Goal: Task Accomplishment & Management: Complete application form

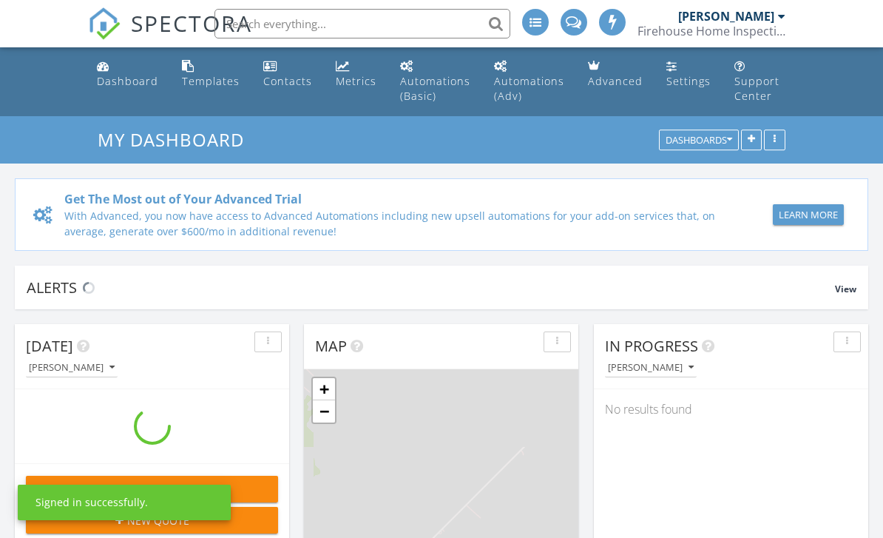
scroll to position [1347, 884]
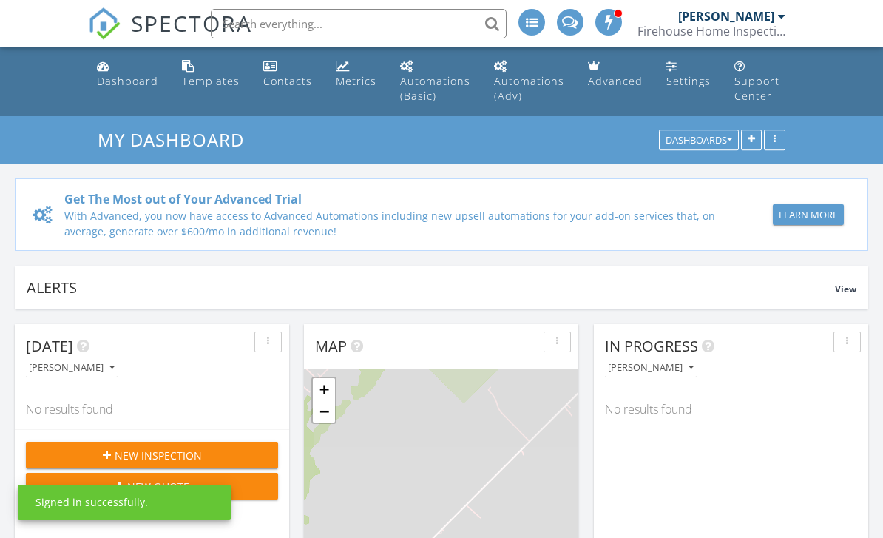
click at [778, 20] on div at bounding box center [781, 16] width 7 height 12
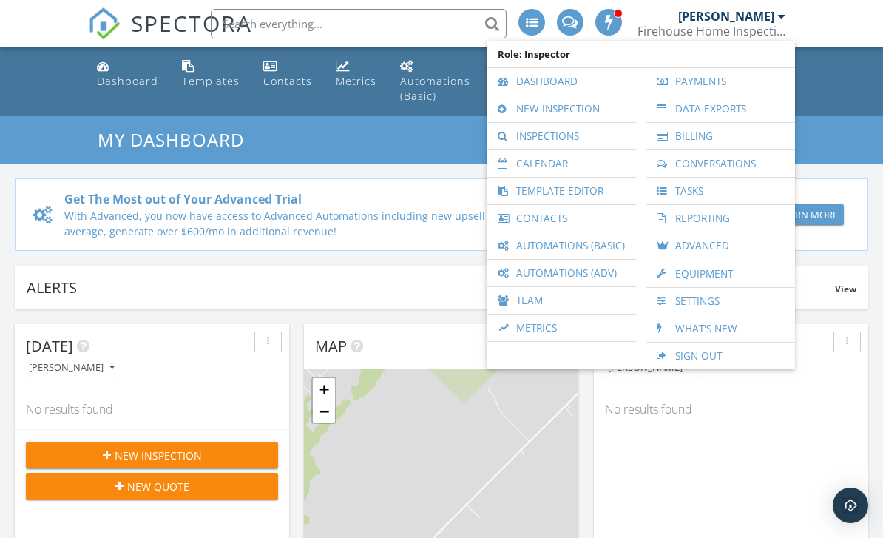
click at [608, 110] on link "New Inspection" at bounding box center [561, 108] width 135 height 27
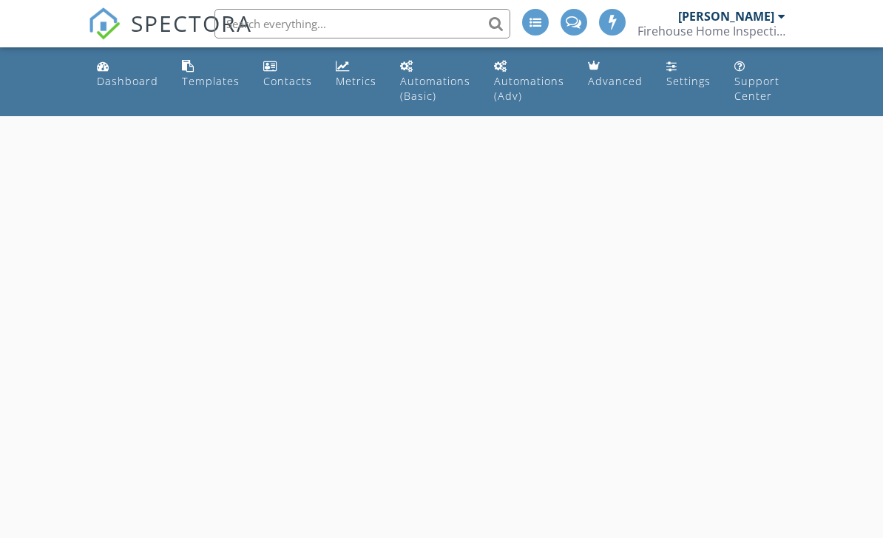
select select "8"
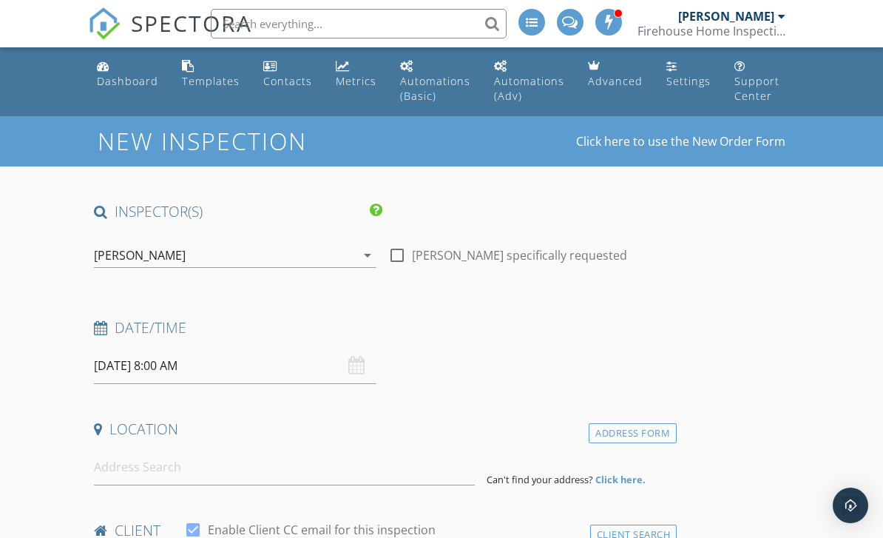
click at [406, 256] on div at bounding box center [397, 255] width 25 height 25
checkbox input "true"
click at [246, 364] on input "09/30/2025 8:00 AM" at bounding box center [235, 366] width 283 height 36
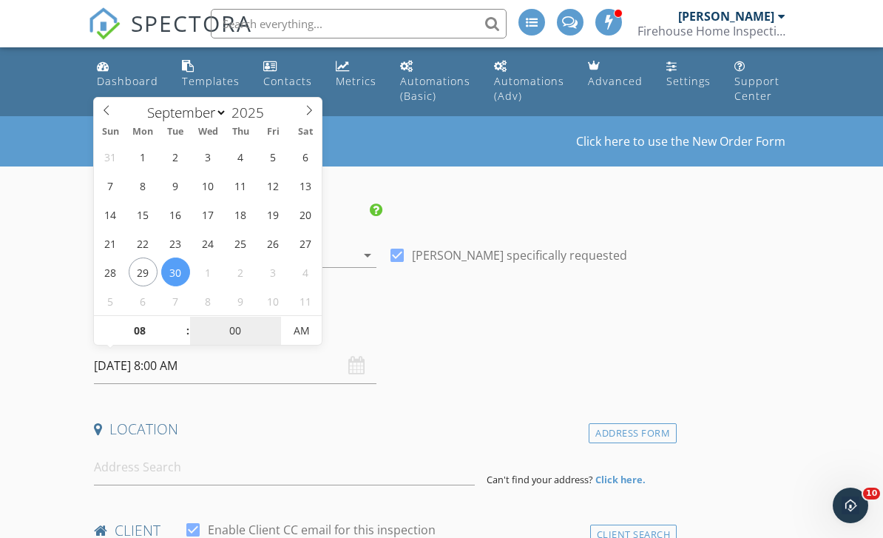
click at [256, 324] on input "00" at bounding box center [235, 332] width 91 height 30
type input "30"
type input "[DATE] 8:30 AM"
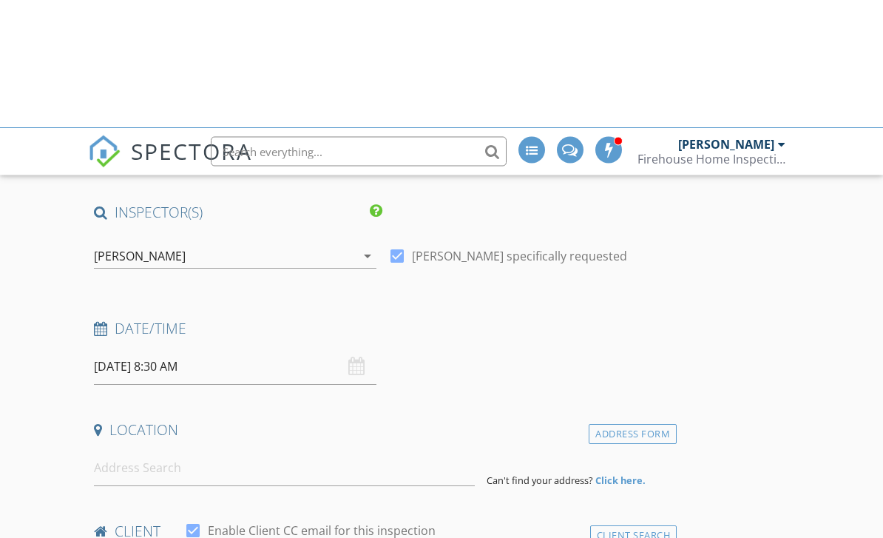
scroll to position [128, 0]
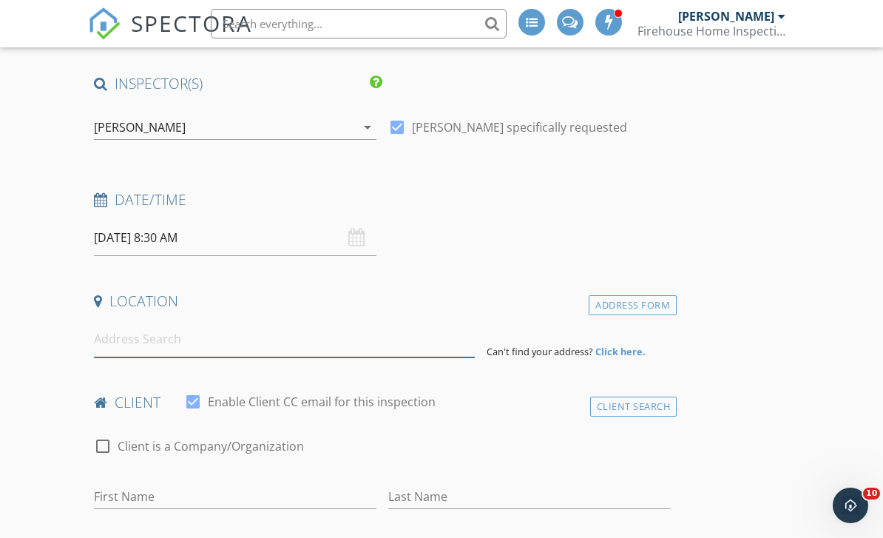
click at [246, 340] on input at bounding box center [284, 339] width 381 height 36
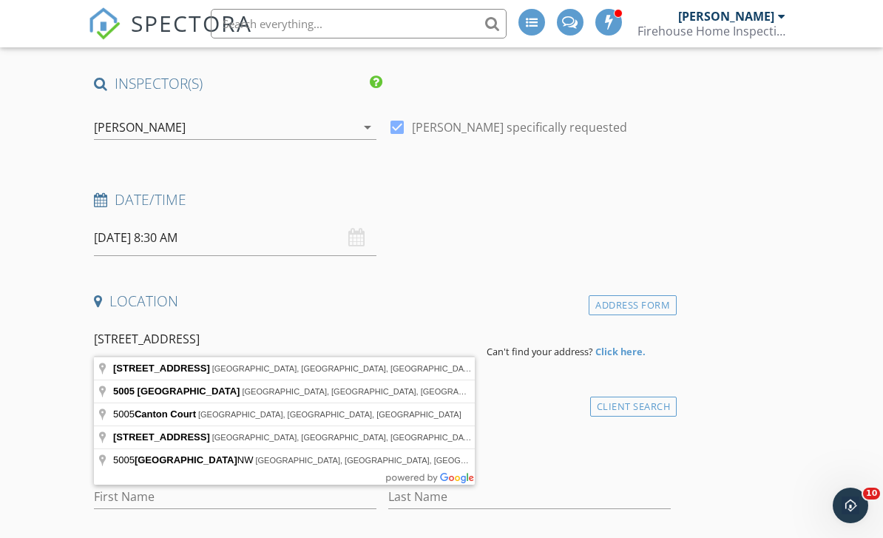
type input "5005 Canton St, Dallas, TX, USA"
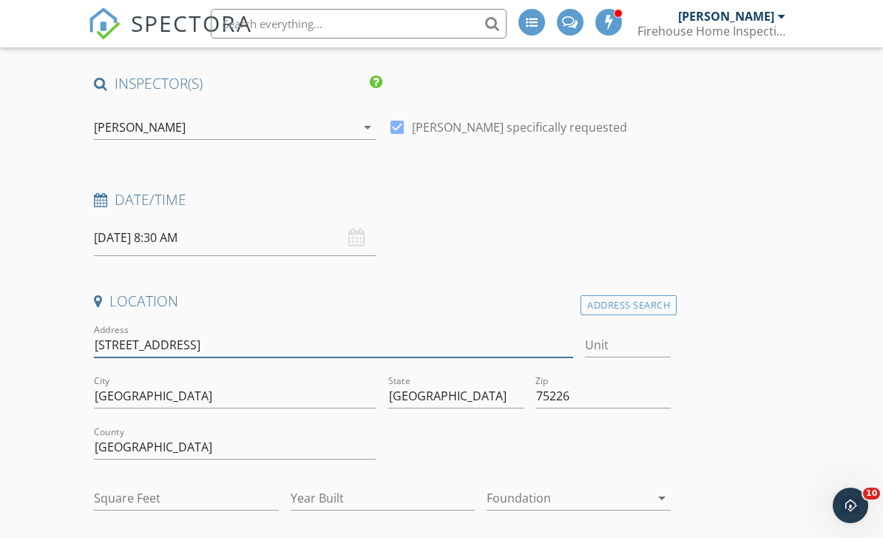
click at [354, 347] on input "5005 Canton St" at bounding box center [333, 345] width 479 height 24
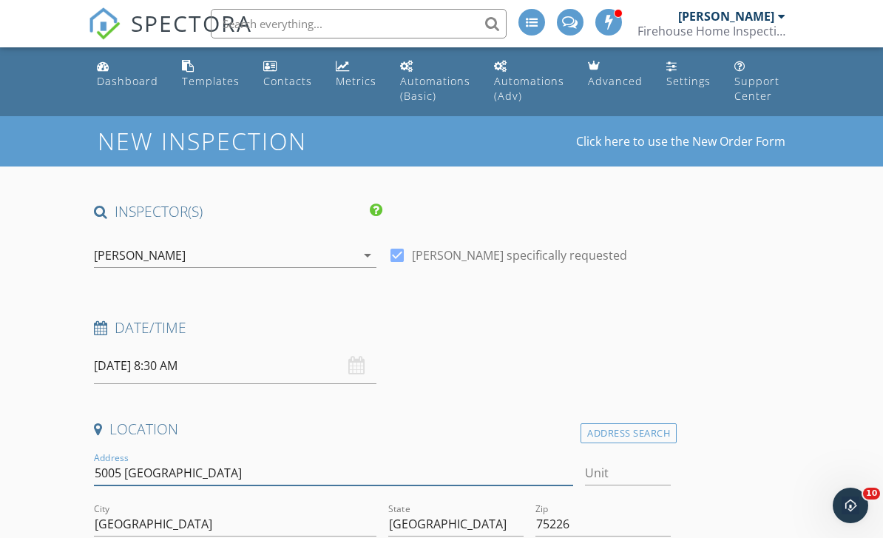
type input "5005 Canton"
click at [787, 12] on link "Doug Campbell Firehouse Home Inspections" at bounding box center [714, 23] width 152 height 47
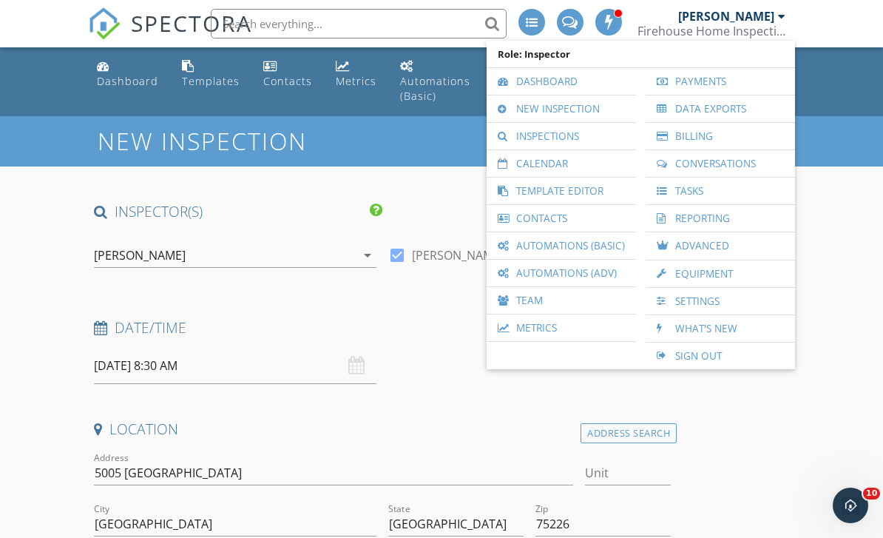
click at [629, 101] on link "New Inspection" at bounding box center [561, 108] width 135 height 27
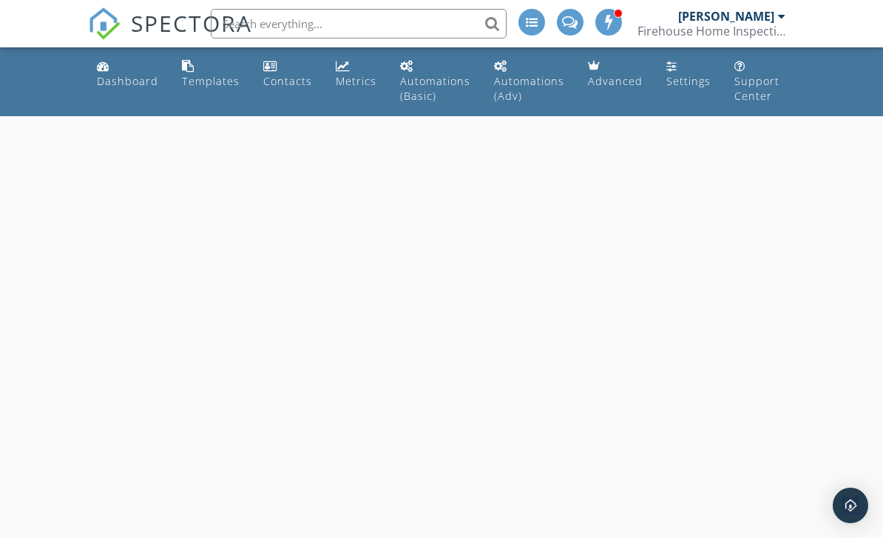
select select "8"
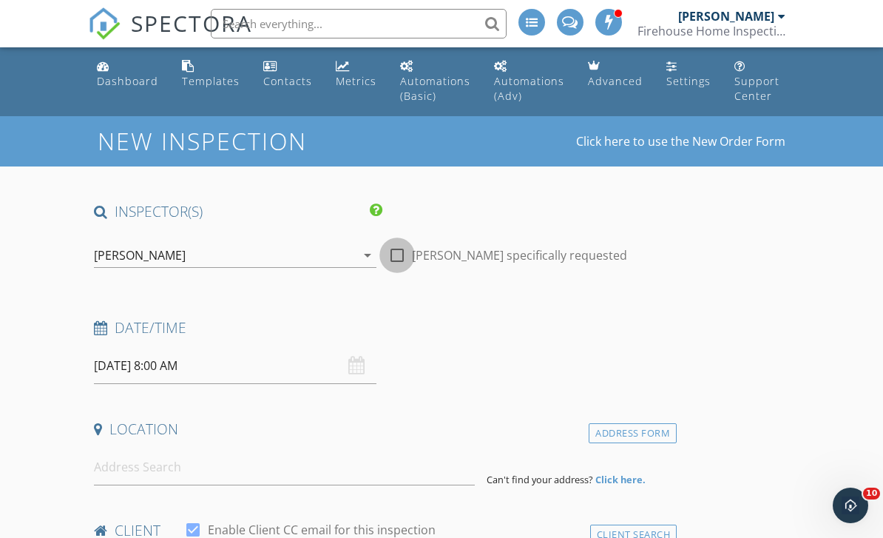
click at [399, 259] on div at bounding box center [397, 255] width 25 height 25
checkbox input "true"
click at [243, 368] on input "09/30/2025 8:00 AM" at bounding box center [235, 366] width 283 height 36
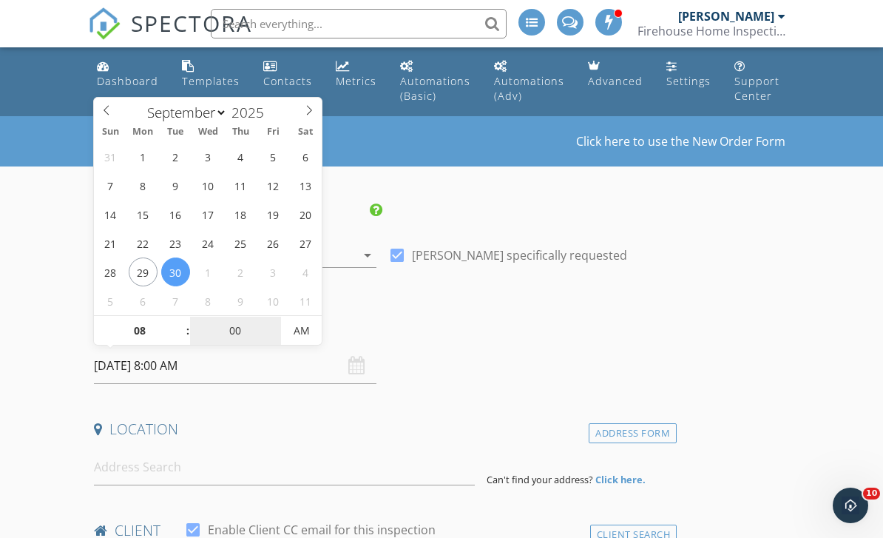
click at [261, 337] on input "00" at bounding box center [235, 332] width 91 height 30
type input "30"
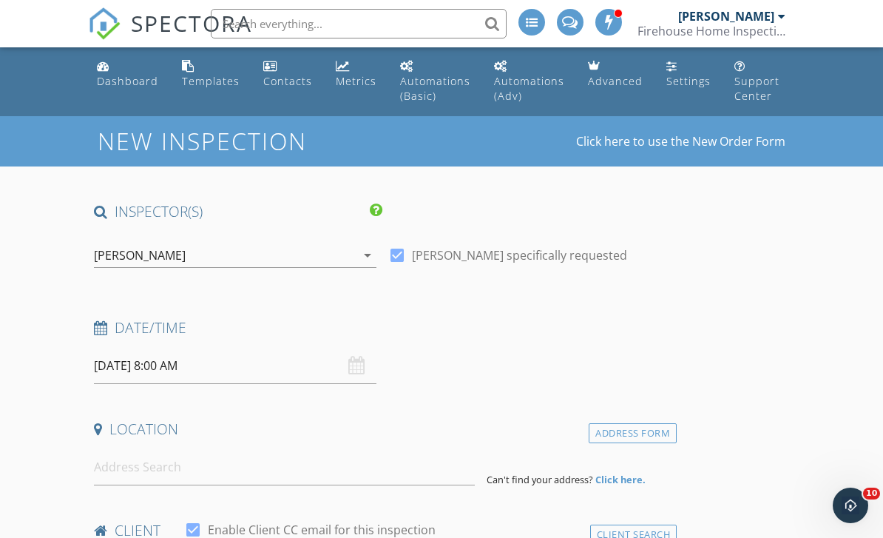
type input "[DATE] 8:30 AM"
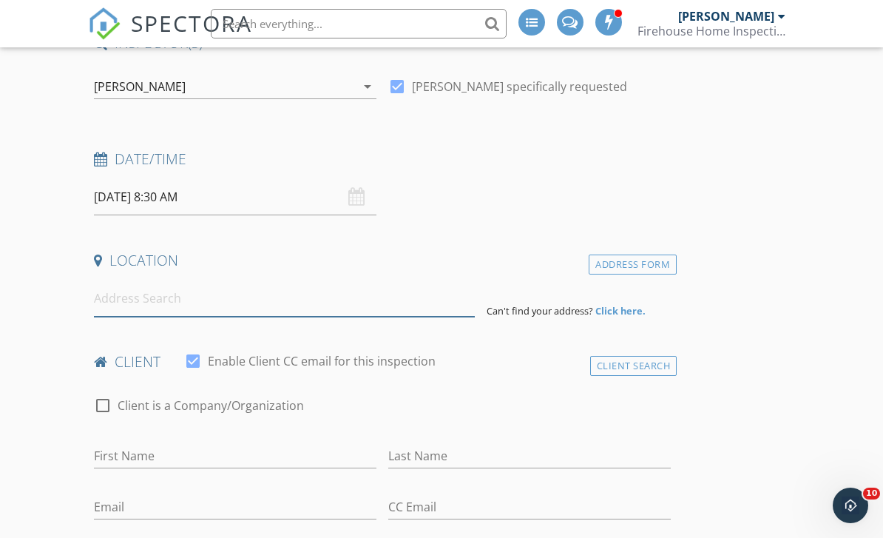
click at [207, 303] on input at bounding box center [284, 298] width 381 height 36
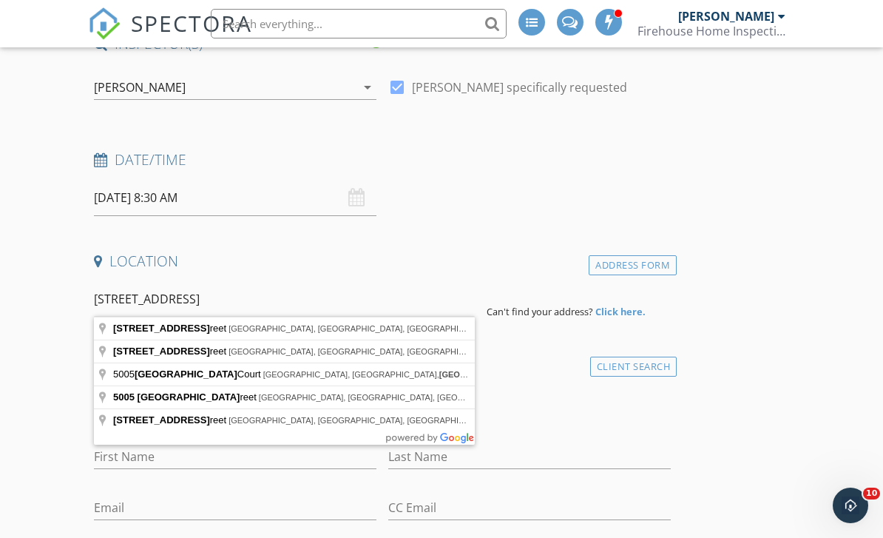
type input "5005 Canton Street, Greenville, TX, USA"
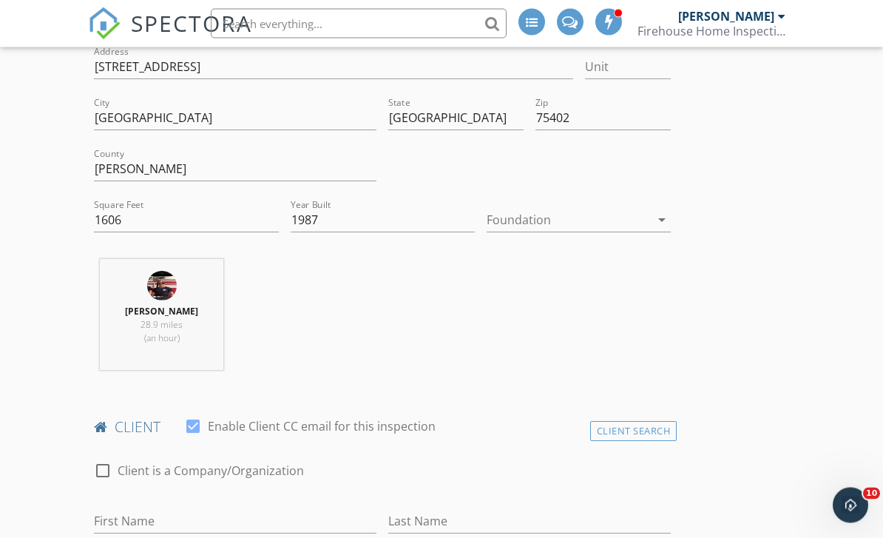
scroll to position [406, 0]
click at [643, 211] on div at bounding box center [568, 220] width 163 height 24
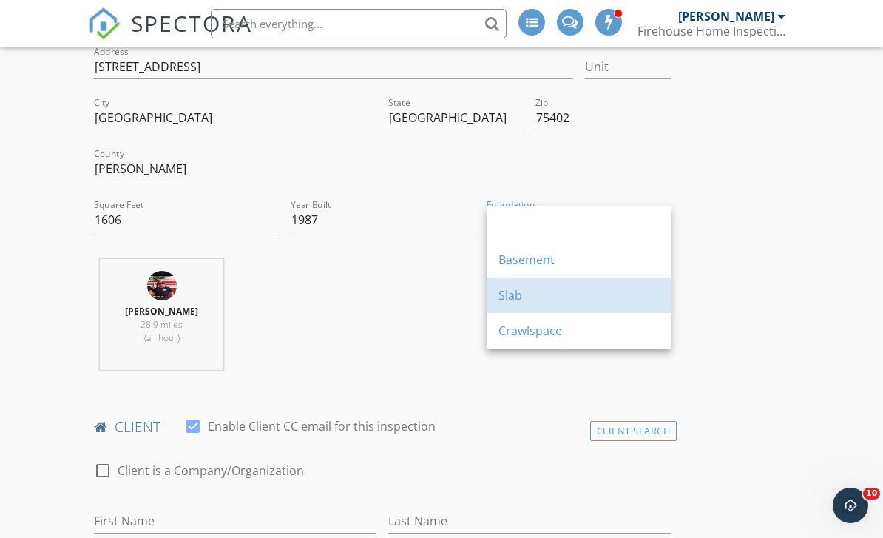
click at [538, 300] on div "Slab" at bounding box center [579, 295] width 161 height 18
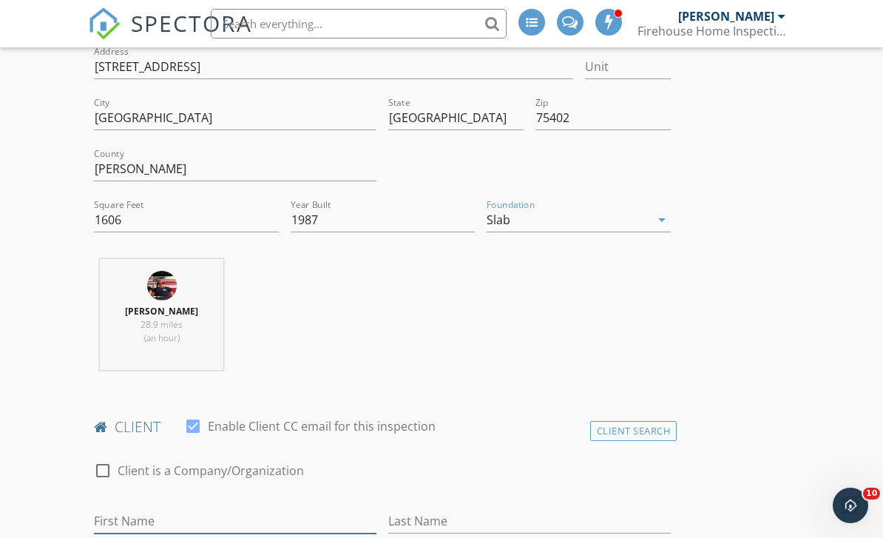
click at [243, 527] on input "First Name" at bounding box center [235, 521] width 283 height 24
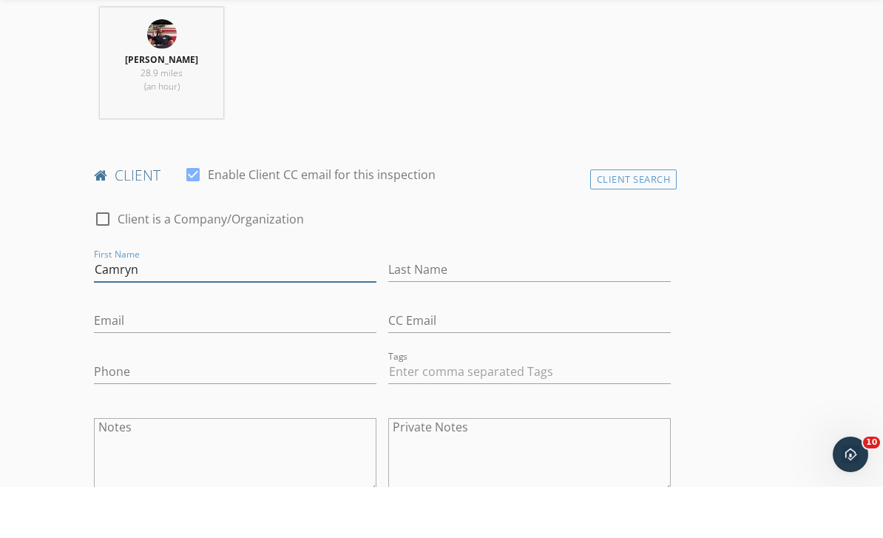
type input "Camryn"
click at [434, 308] on input "Last Name" at bounding box center [529, 320] width 283 height 24
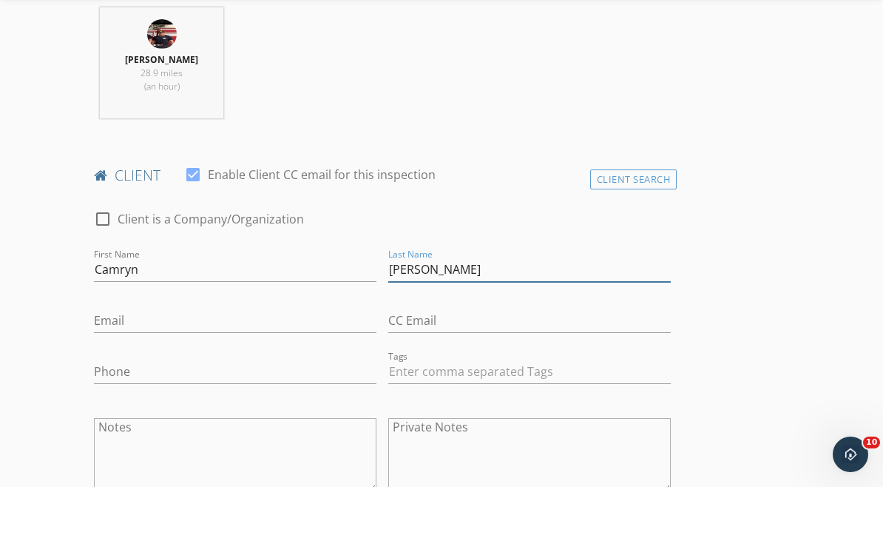
type input "Purvis"
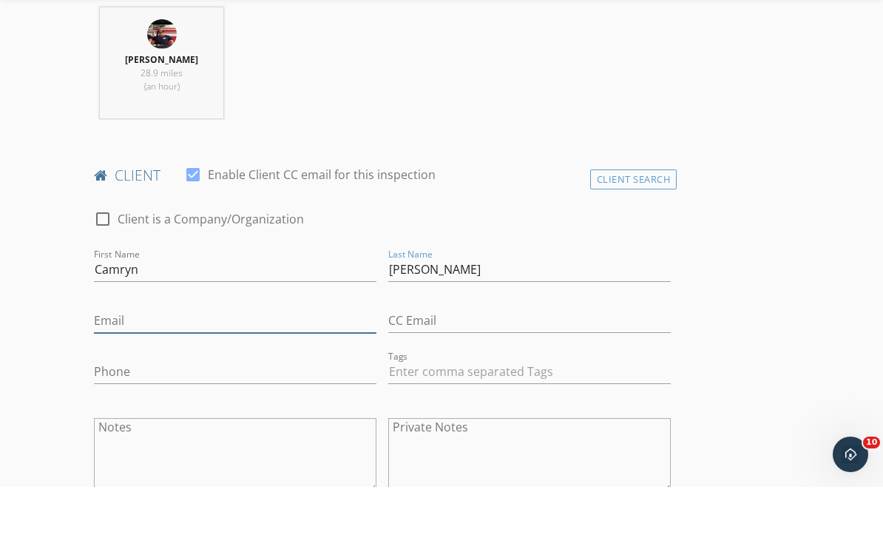
click at [264, 359] on input "Email" at bounding box center [235, 371] width 283 height 24
type input "purvisc2203@gmail.com"
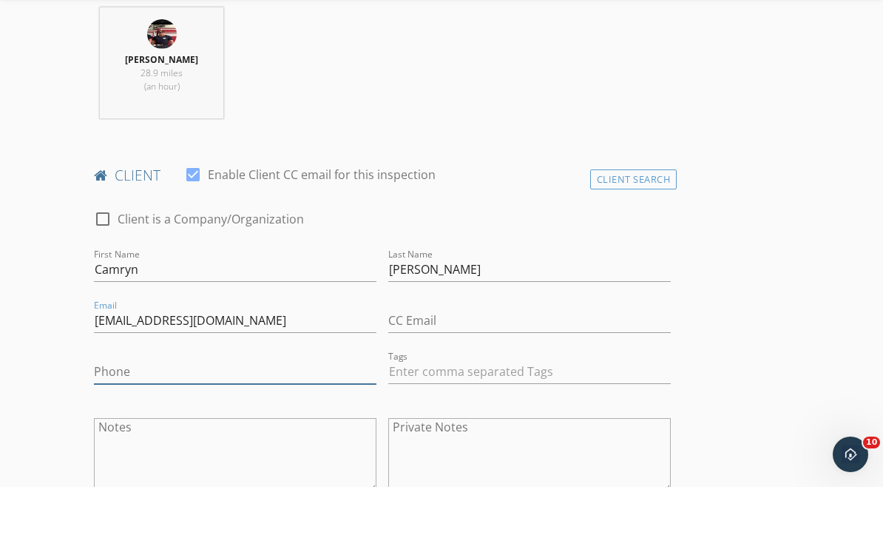
click at [254, 411] on input "Phone" at bounding box center [235, 423] width 283 height 24
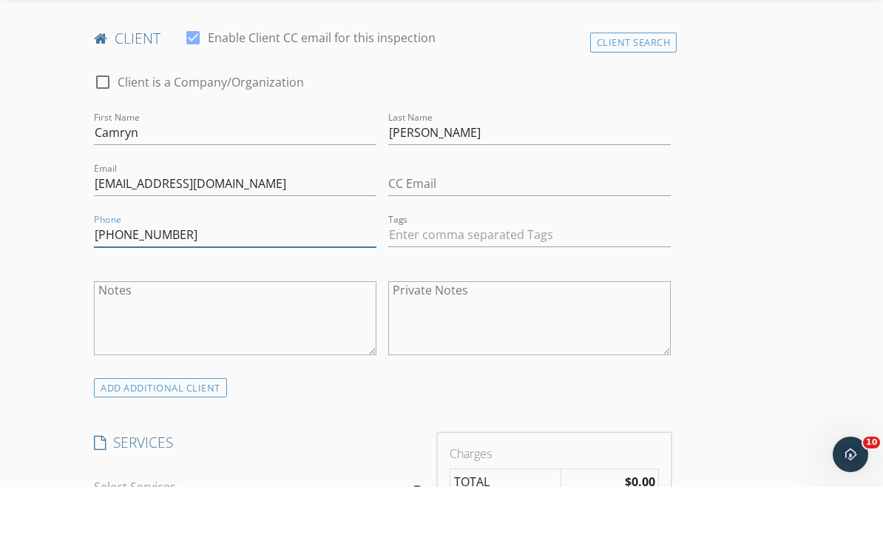
scroll to position [770, 0]
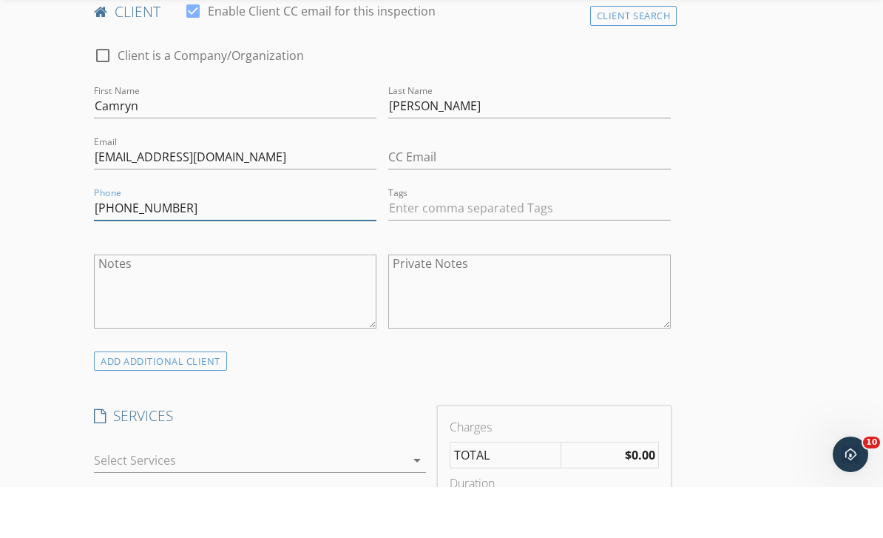
type input "903-441-2080"
click at [189, 402] on div "ADD ADDITIONAL client" at bounding box center [160, 412] width 133 height 20
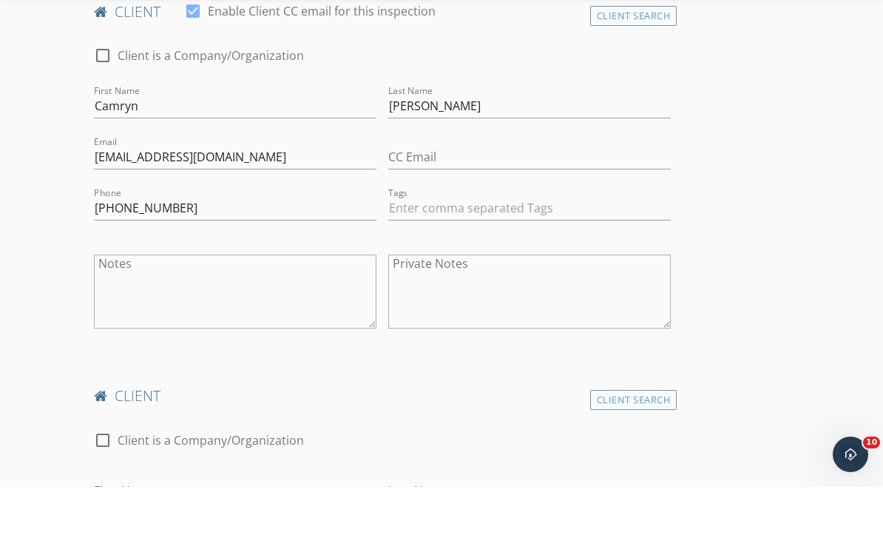
scroll to position [822, 0]
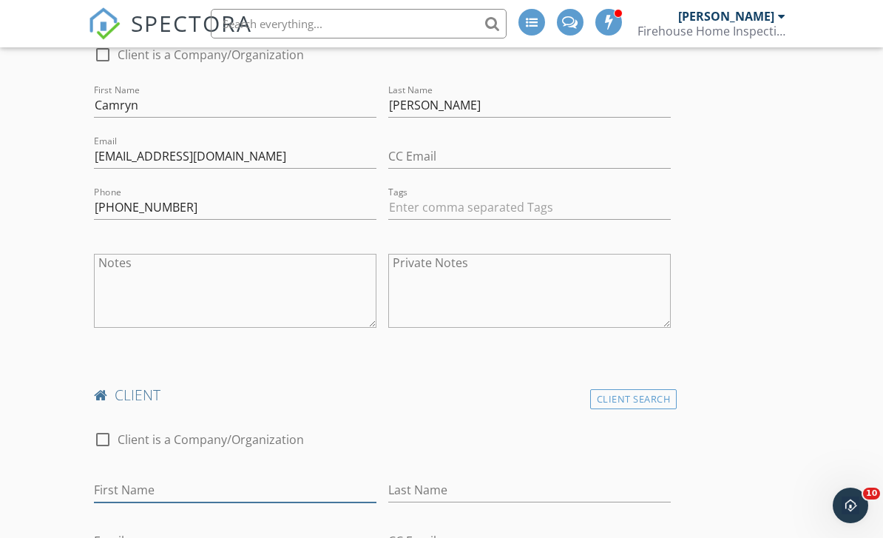
click at [197, 493] on input "First Name" at bounding box center [235, 490] width 283 height 24
type input "Brenton"
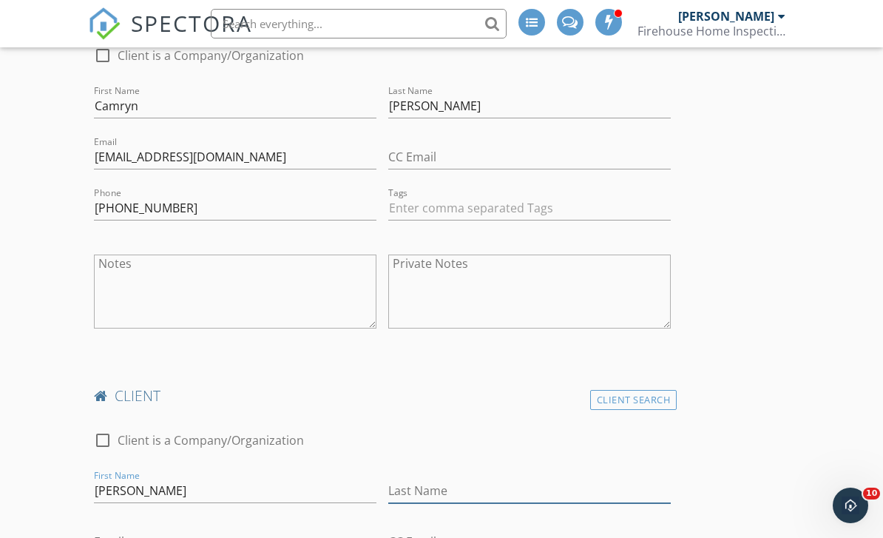
click at [465, 489] on input "Last Name" at bounding box center [529, 491] width 283 height 24
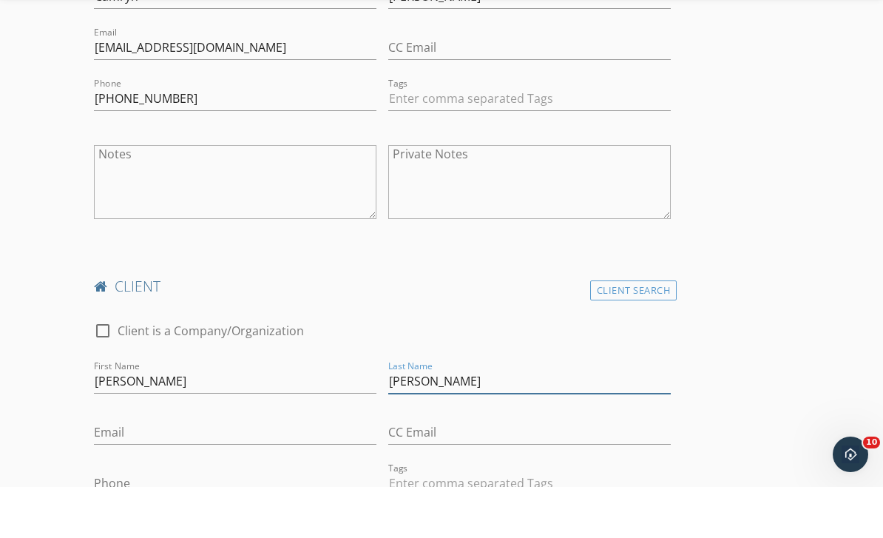
scroll to position [911, 0]
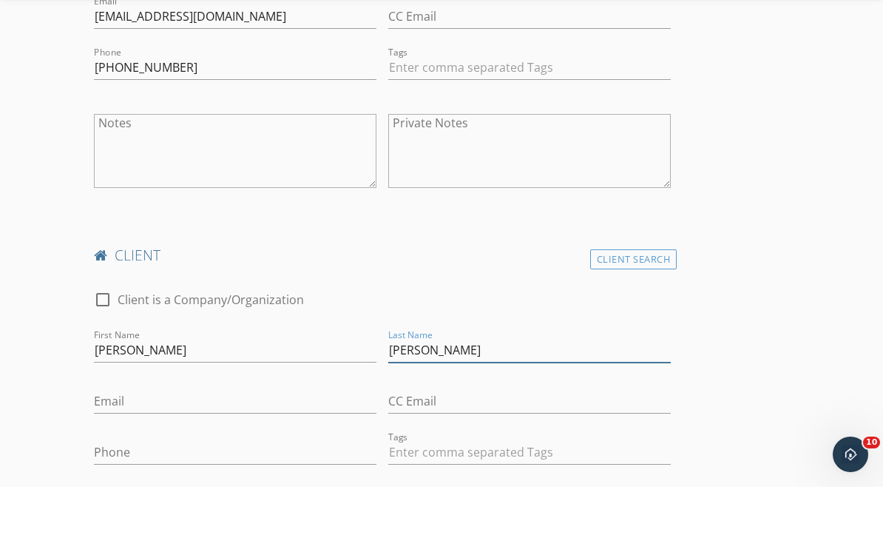
type input "Purvis"
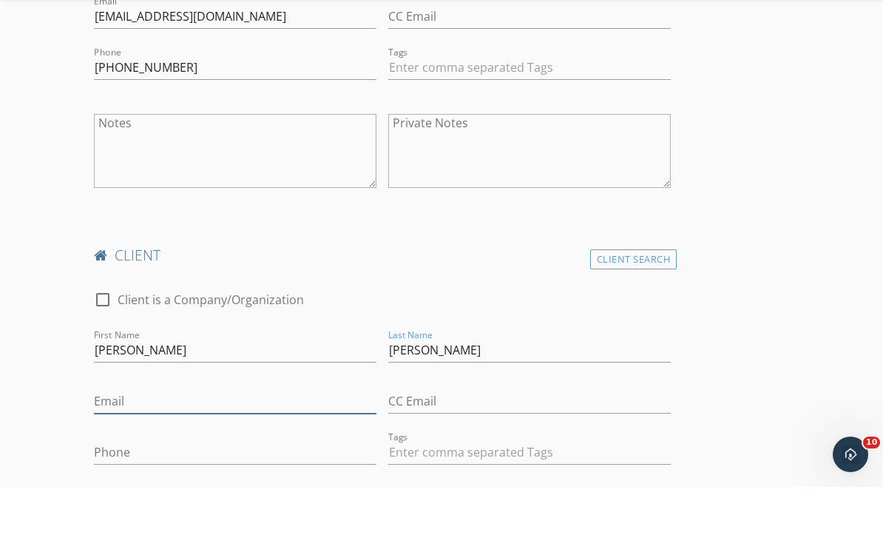
click at [207, 440] on input "Email" at bounding box center [235, 452] width 283 height 24
type input "bkp6598@gmail.com"
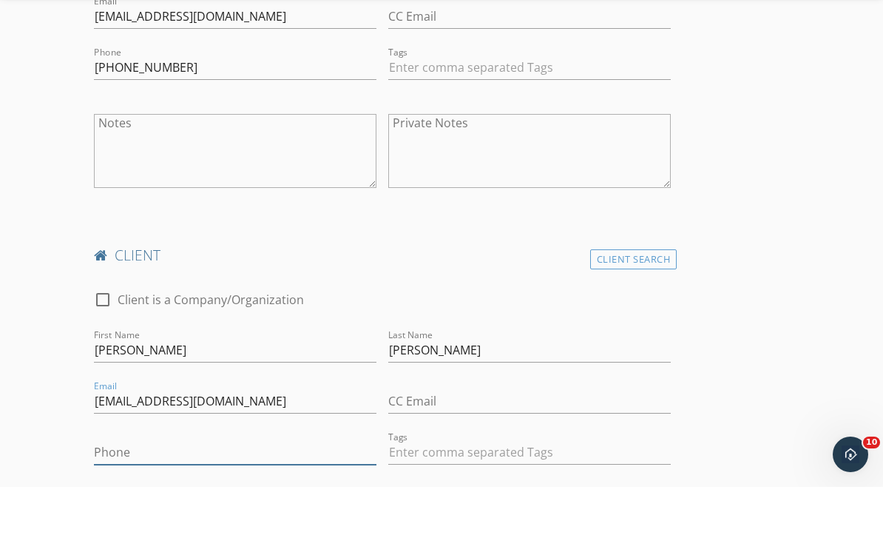
click at [263, 491] on input "Phone" at bounding box center [235, 503] width 283 height 24
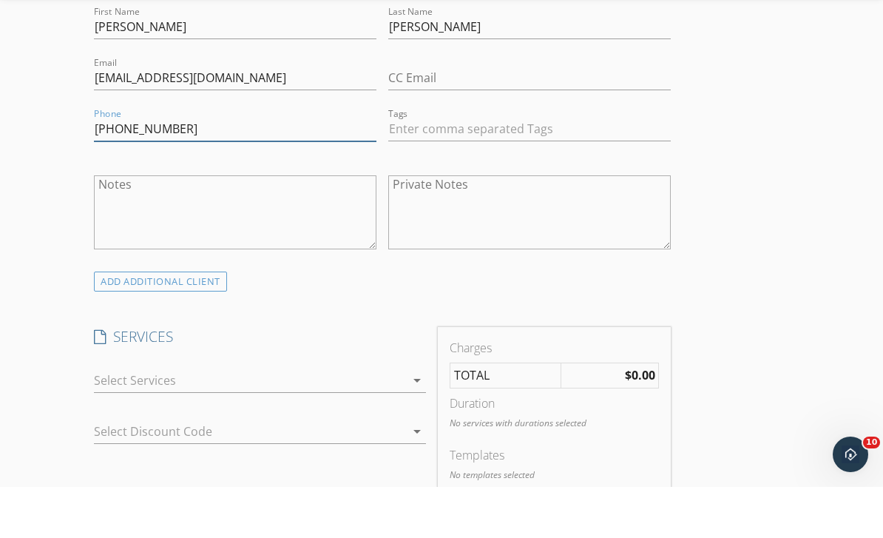
scroll to position [1244, 0]
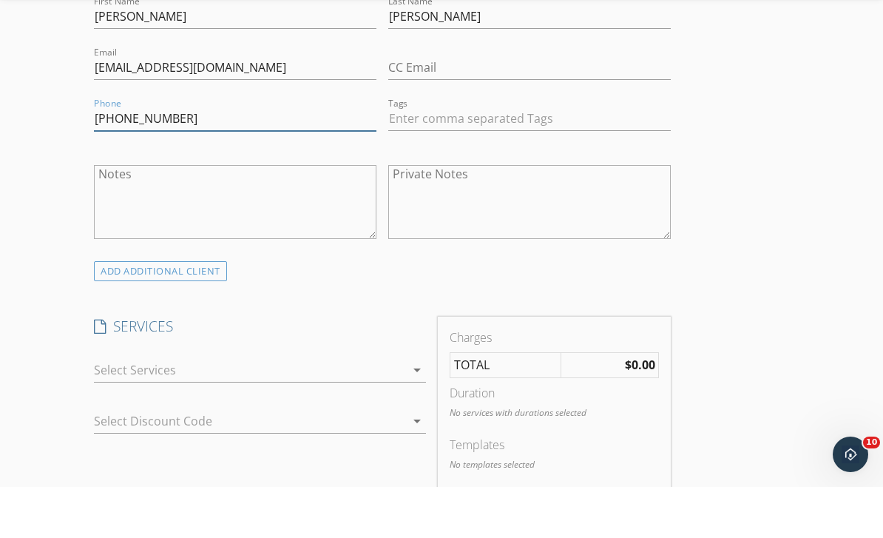
type input "972-822-3300"
click at [416, 412] on icon "arrow_drop_down" at bounding box center [417, 421] width 18 height 18
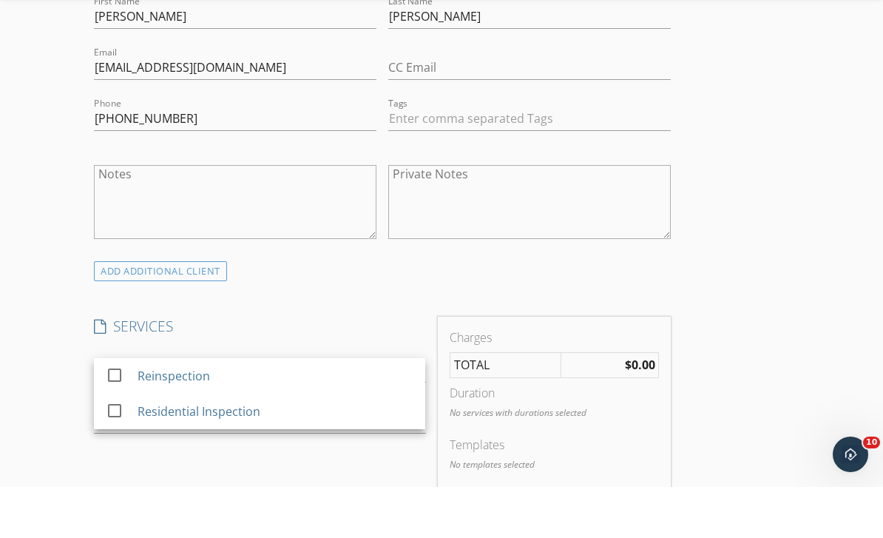
scroll to position [1295, 0]
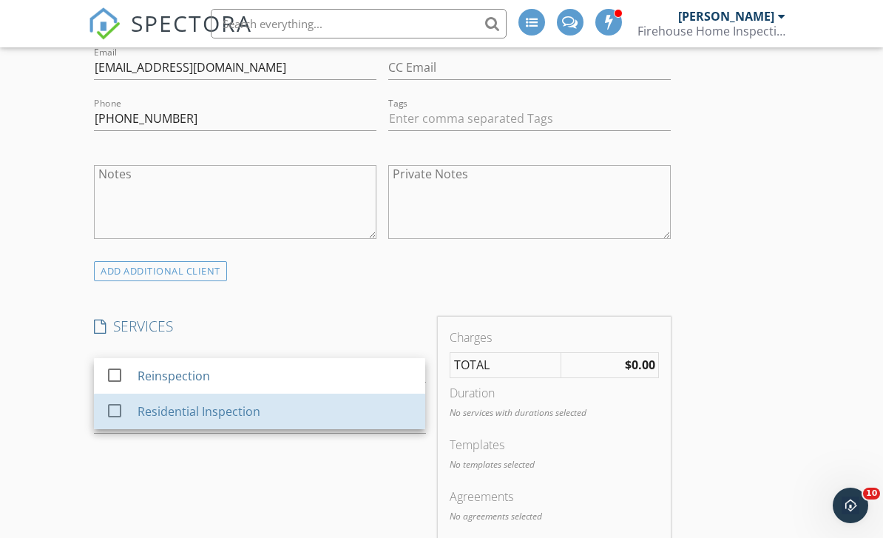
click at [138, 410] on div "Residential Inspection" at bounding box center [199, 411] width 123 height 18
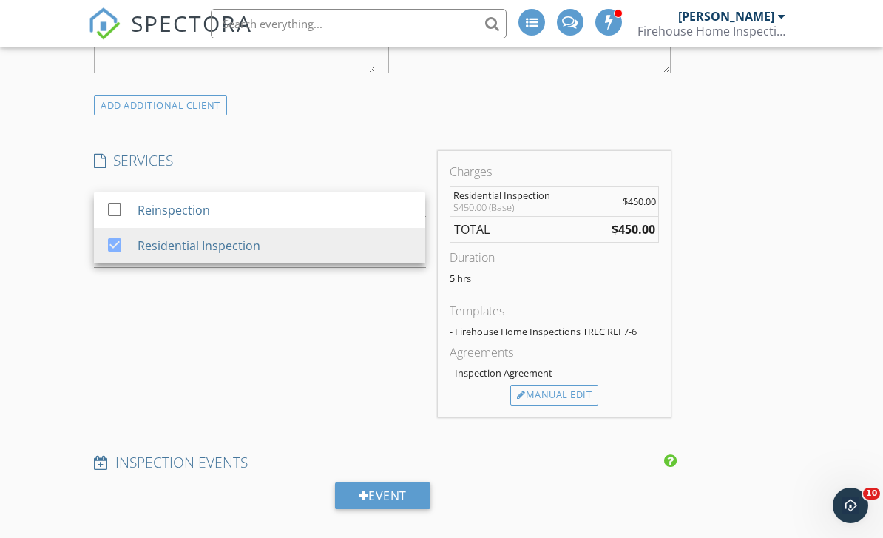
scroll to position [1483, 0]
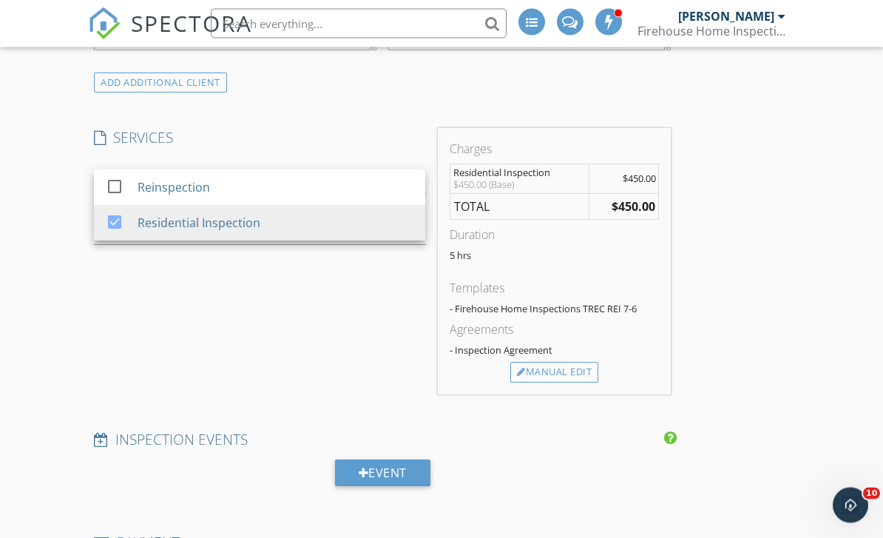
click at [777, 412] on div "INSPECTOR(S) check_box Doug Campbell PRIMARY Doug Campbell arrow_drop_down chec…" at bounding box center [441, 251] width 706 height 3064
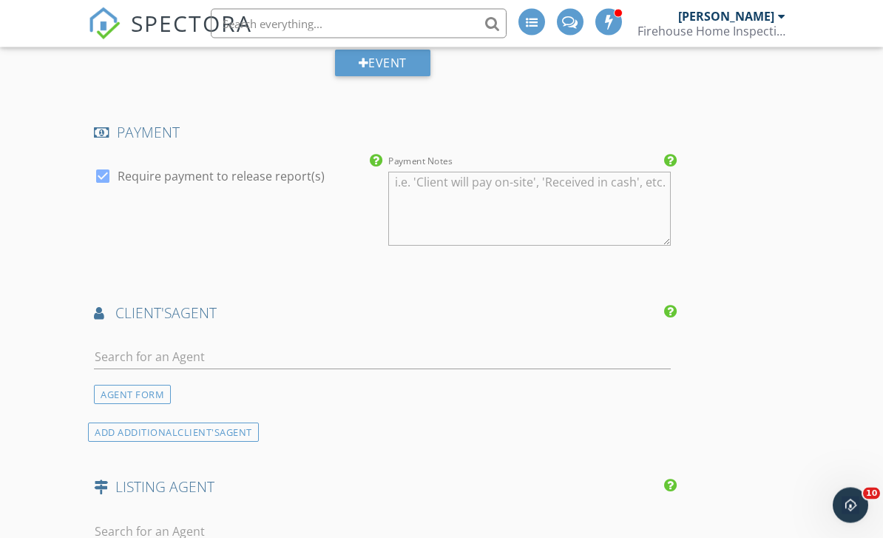
scroll to position [1894, 0]
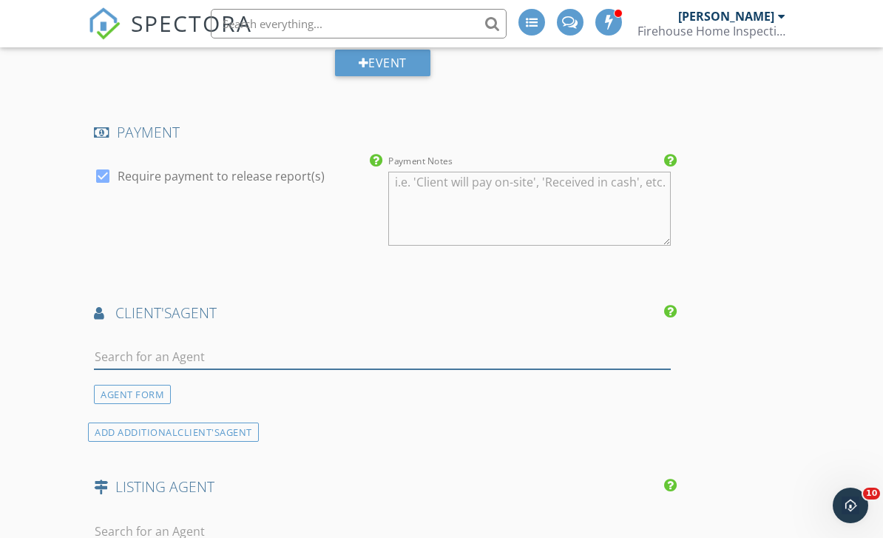
click at [133, 348] on input "text" at bounding box center [382, 357] width 577 height 24
type input "Kim"
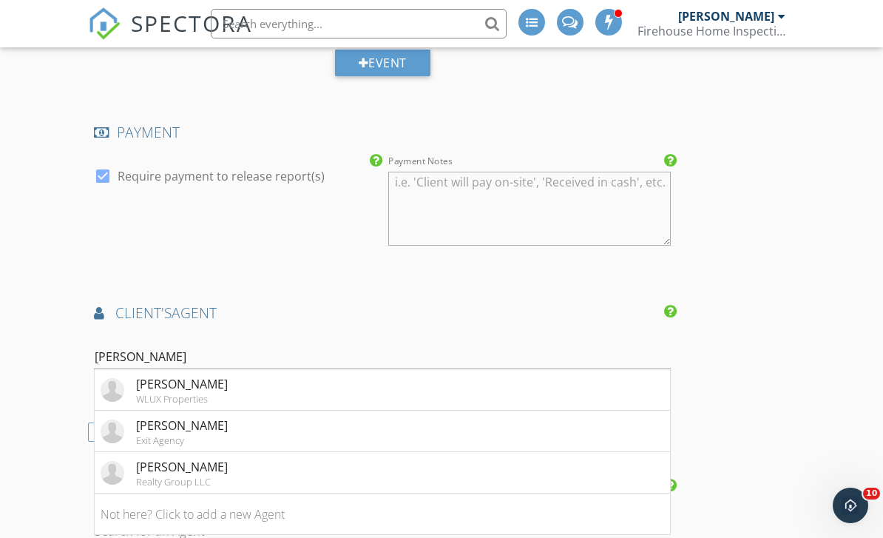
click at [139, 386] on div "[PERSON_NAME]" at bounding box center [182, 384] width 92 height 18
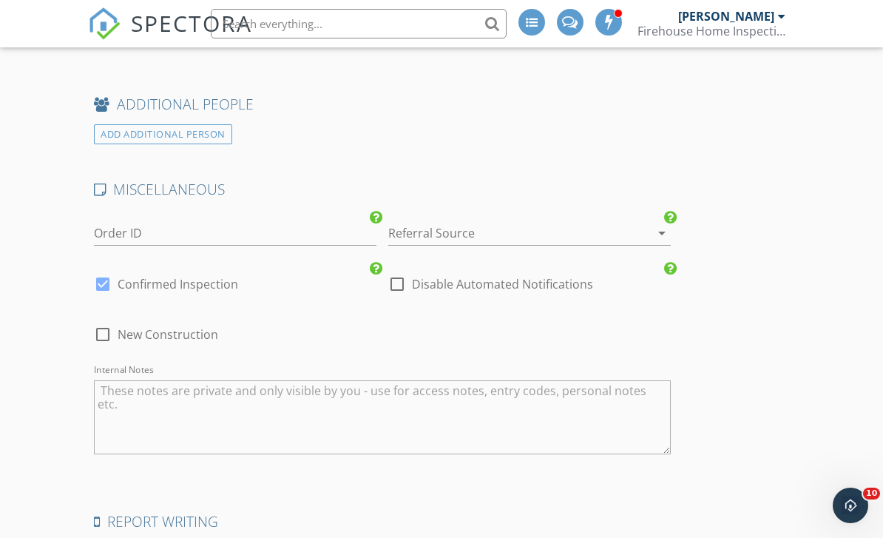
scroll to position [2990, 0]
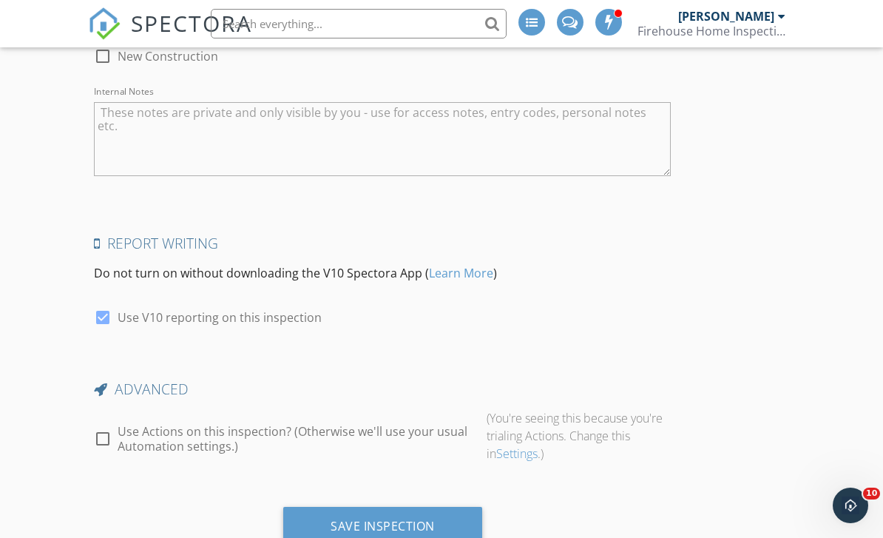
click at [371, 525] on div "Save Inspection" at bounding box center [383, 526] width 104 height 15
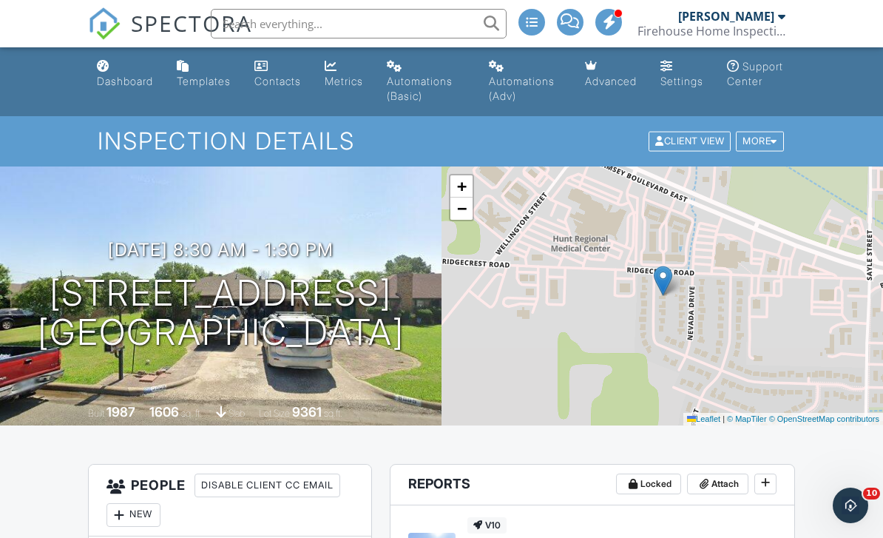
click at [783, 21] on div at bounding box center [781, 16] width 7 height 12
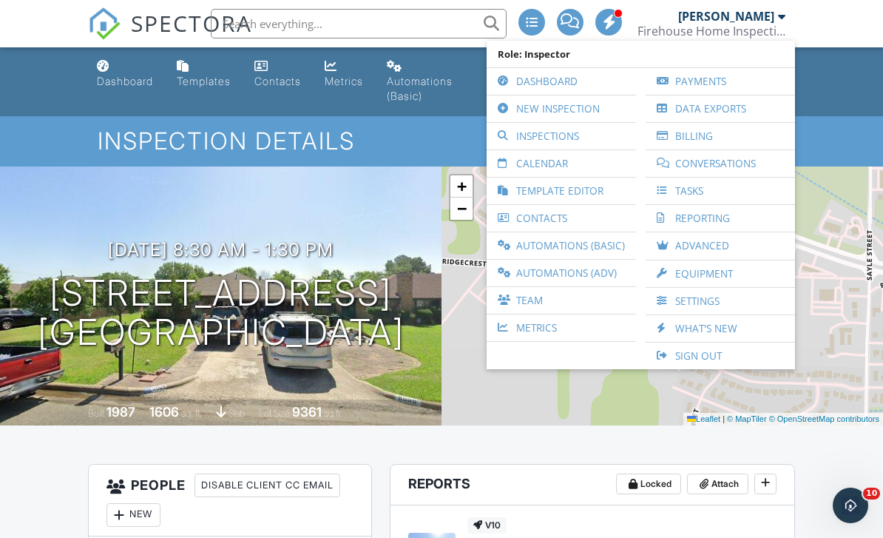
click at [601, 114] on link "New Inspection" at bounding box center [561, 108] width 135 height 27
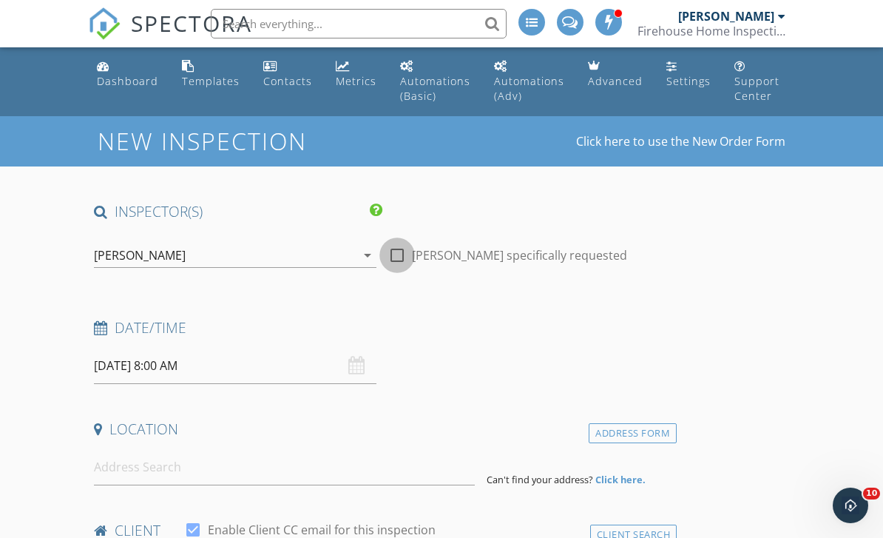
click at [398, 262] on div at bounding box center [397, 255] width 25 height 25
checkbox input "true"
click at [259, 368] on input "[DATE] 8:00 AM" at bounding box center [235, 366] width 283 height 36
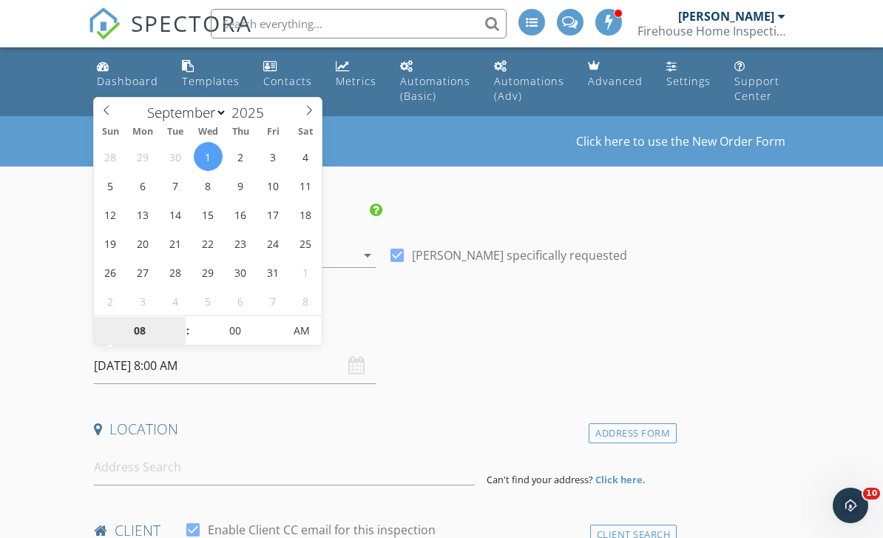
select select "9"
type input "[DATE] 8:00 AM"
click at [246, 327] on input "00" at bounding box center [235, 332] width 91 height 30
type input "30"
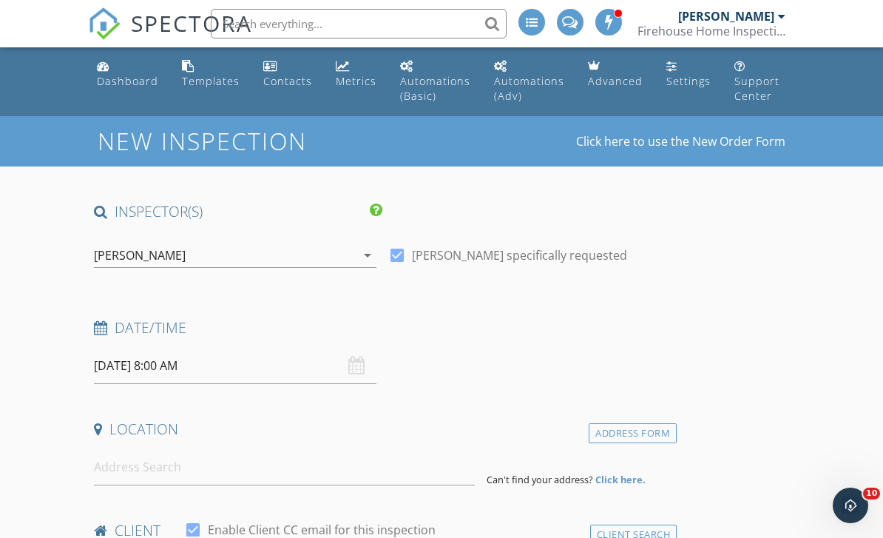
type input "[DATE] 8:30 AM"
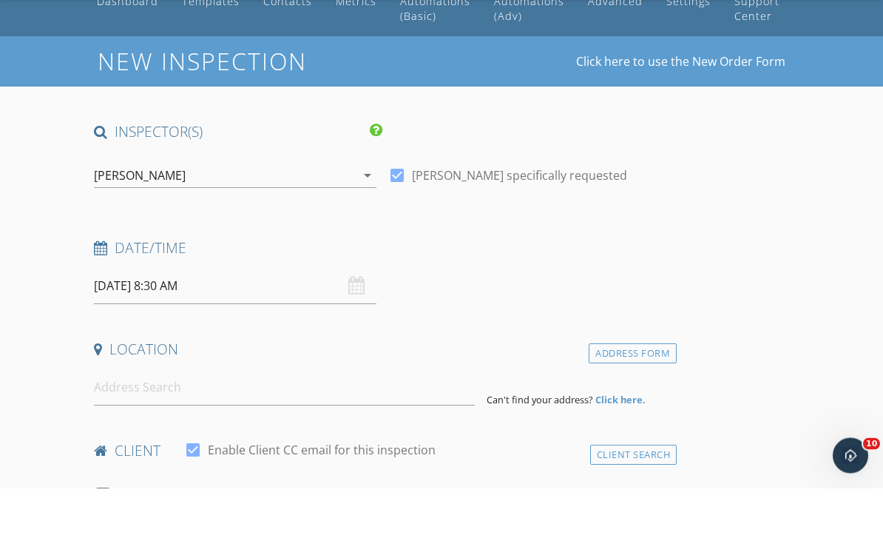
scroll to position [80, 0]
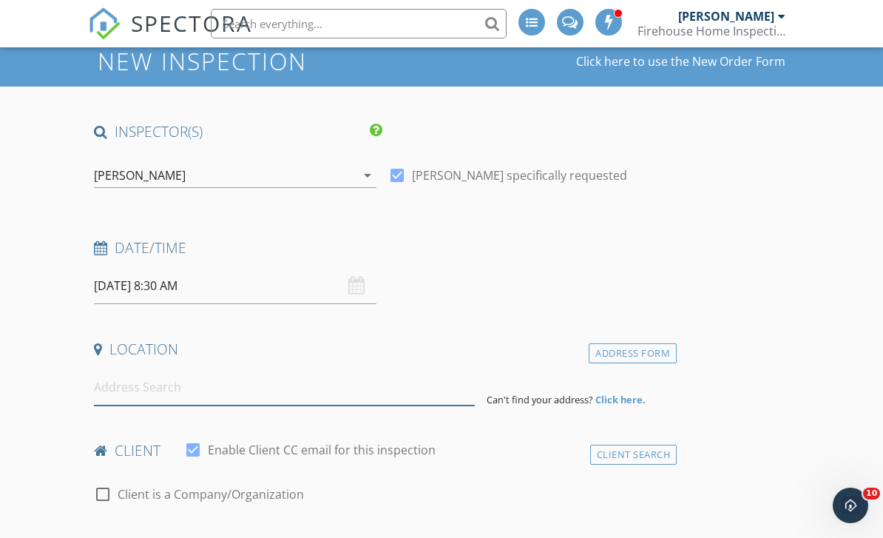
click at [205, 396] on input at bounding box center [284, 387] width 381 height 36
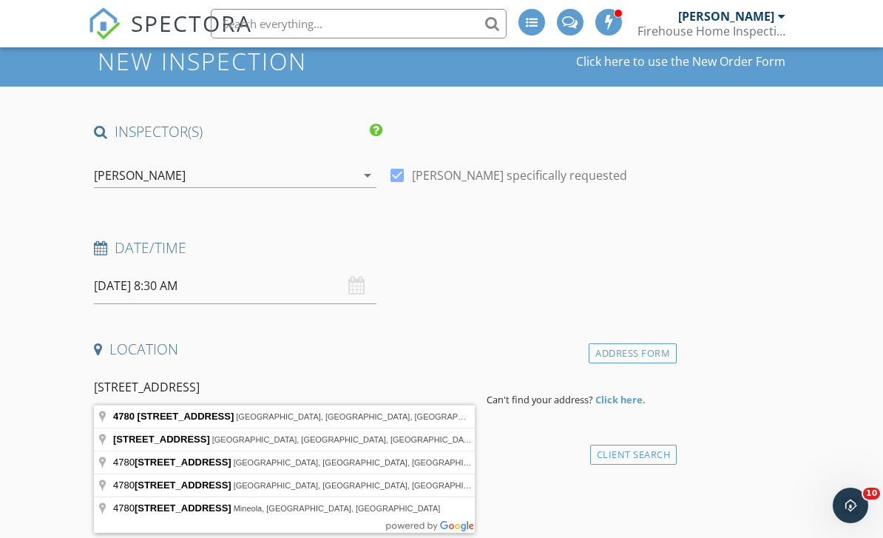
type input "[STREET_ADDRESS]"
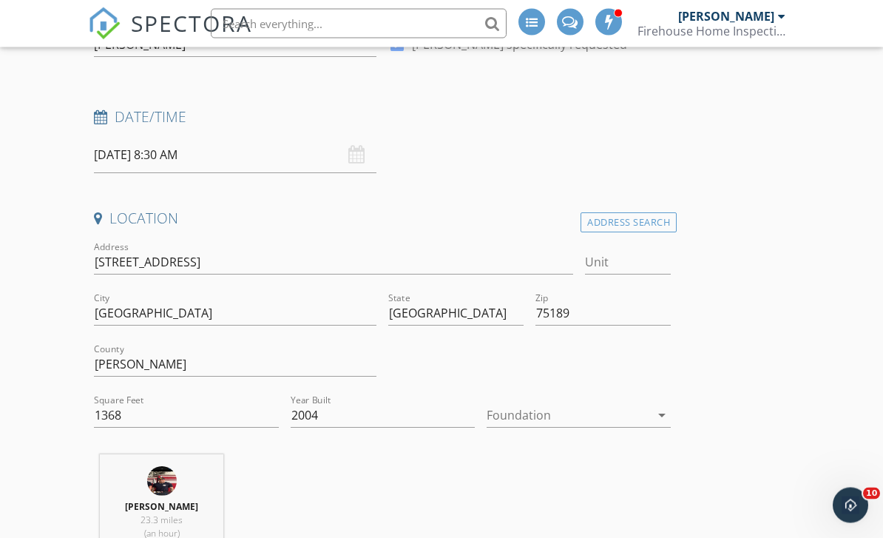
scroll to position [213, 0]
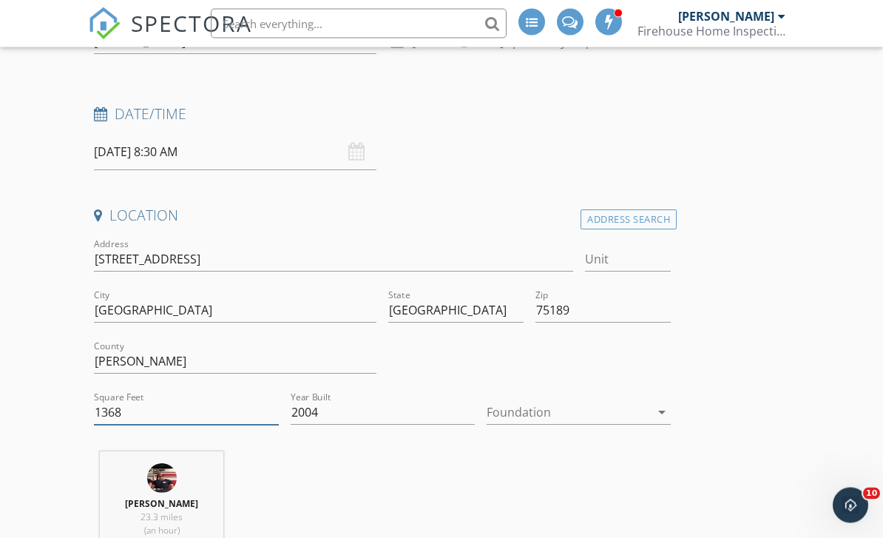
click at [145, 414] on input "1368" at bounding box center [186, 413] width 184 height 24
type input "1216"
click at [562, 419] on div at bounding box center [568, 413] width 163 height 24
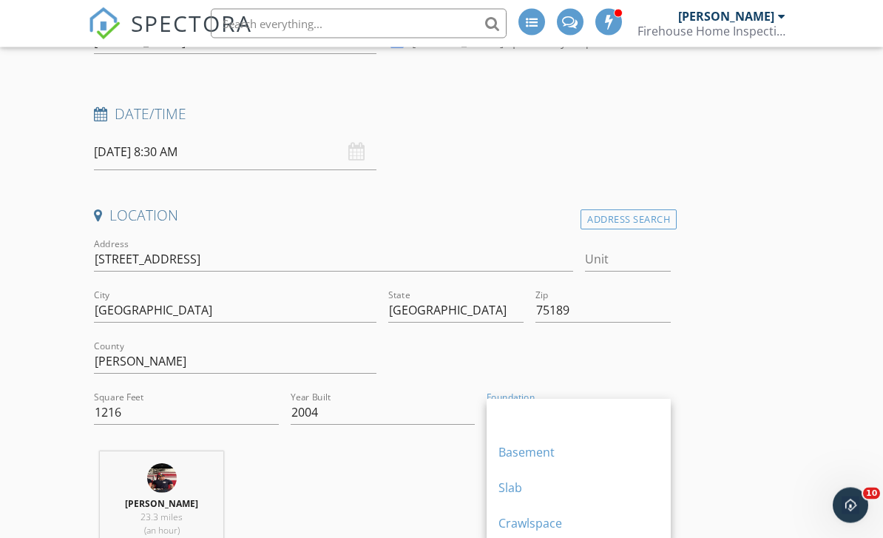
scroll to position [214, 0]
click at [581, 530] on div "Crawlspace" at bounding box center [579, 523] width 161 height 18
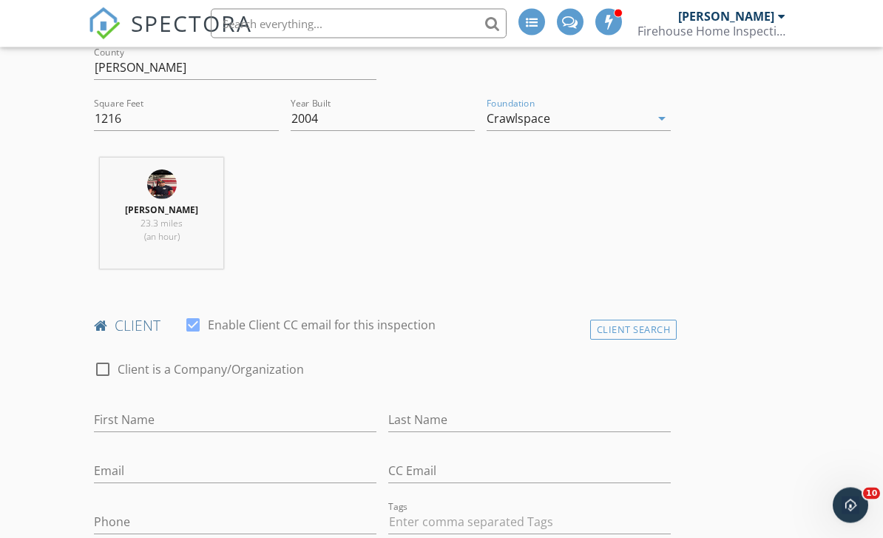
scroll to position [507, 0]
click at [133, 422] on input "First Name" at bounding box center [235, 420] width 283 height 24
type input "[PERSON_NAME]"
click at [442, 425] on input "Last Name" at bounding box center [529, 420] width 283 height 24
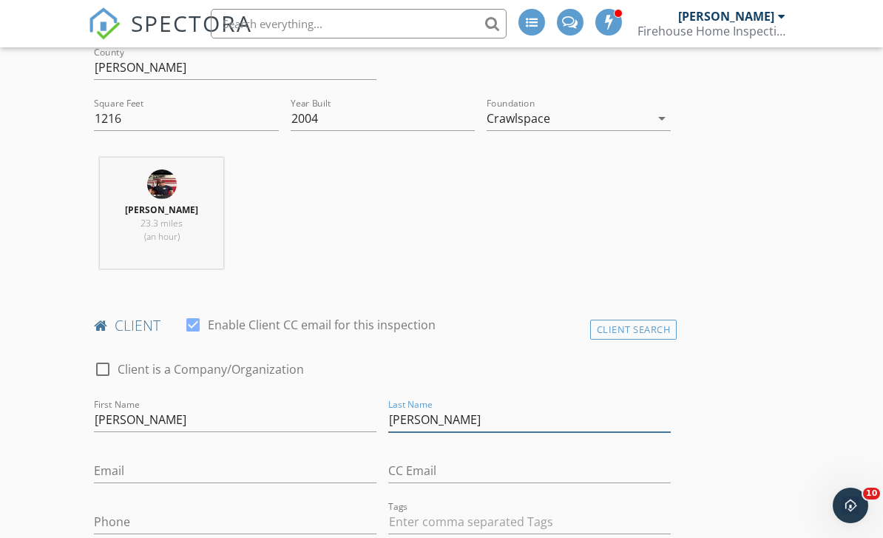
type input "[PERSON_NAME]"
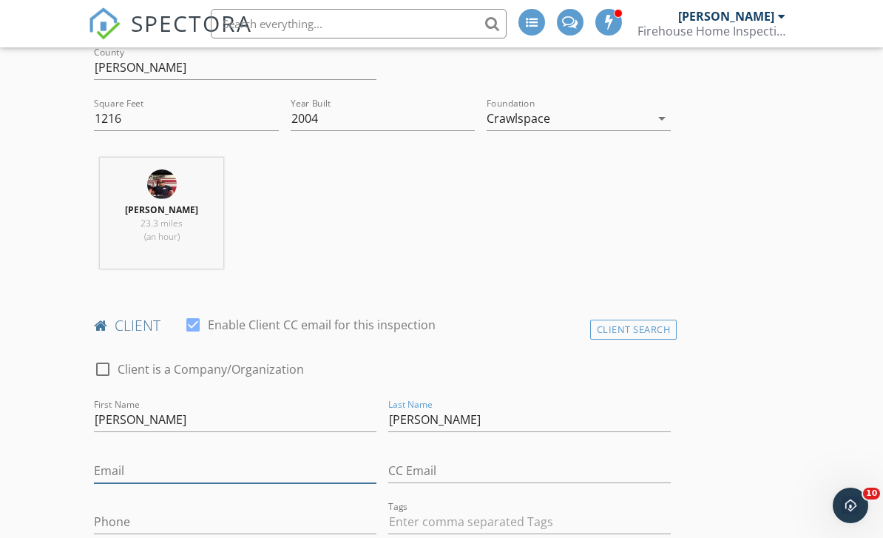
click at [166, 477] on input "Email" at bounding box center [235, 471] width 283 height 24
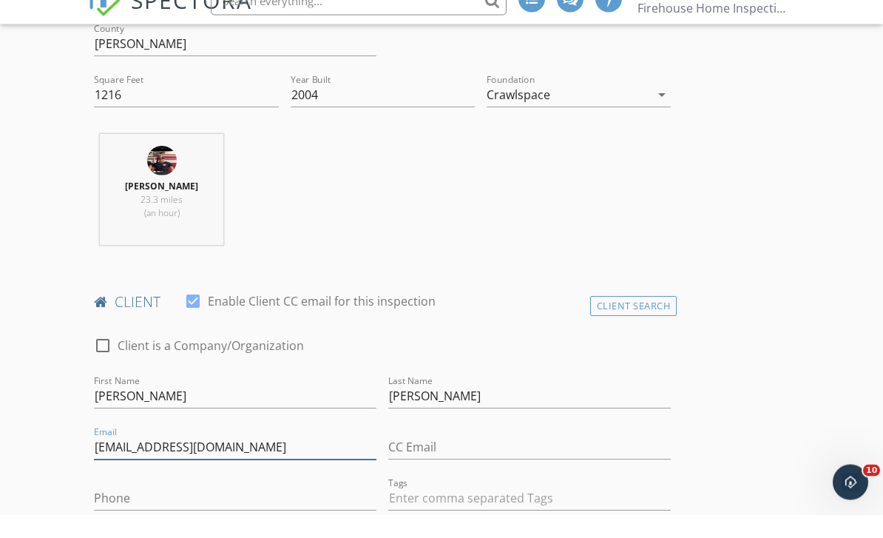
scroll to position [524, 0]
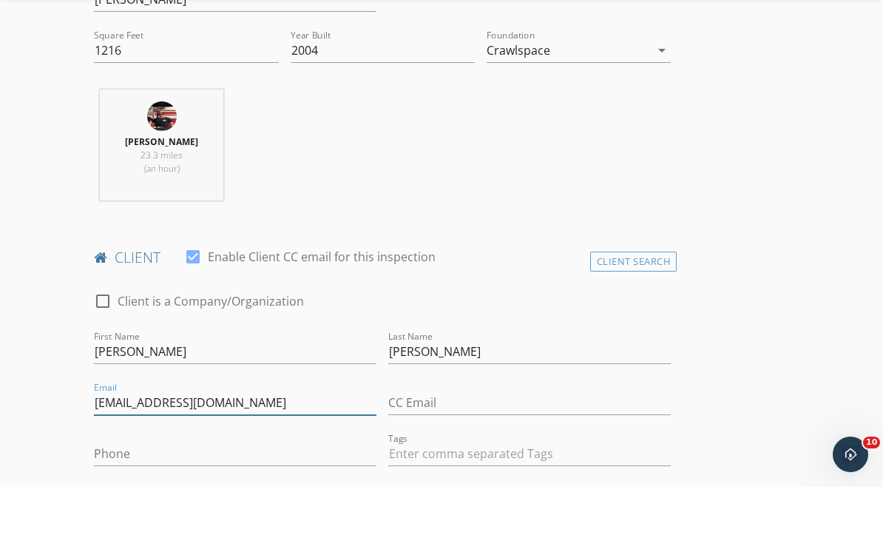
type input "[EMAIL_ADDRESS][DOMAIN_NAME]"
click at [243, 493] on input "Phone" at bounding box center [235, 505] width 283 height 24
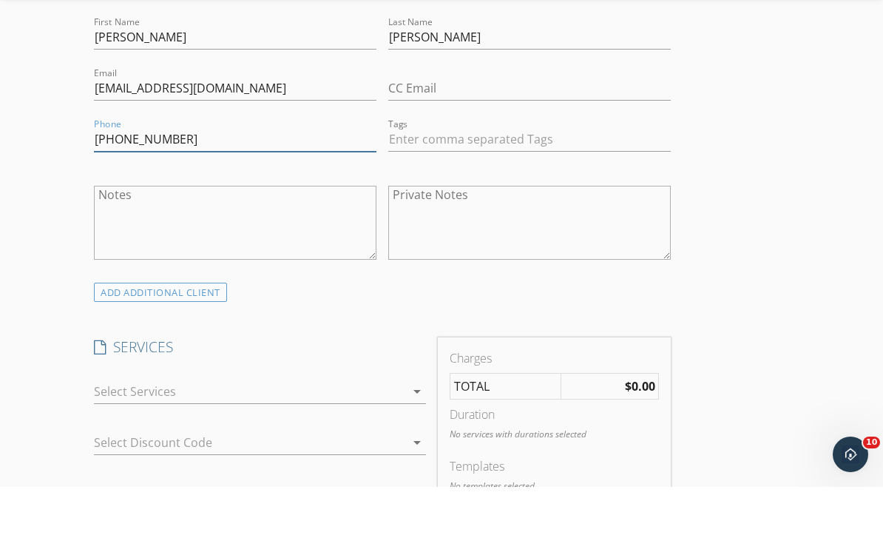
scroll to position [846, 0]
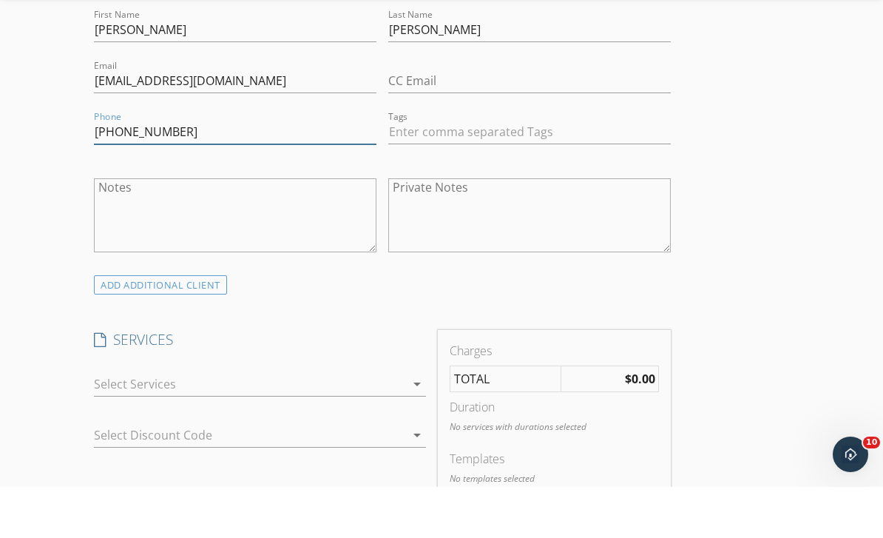
type input "832-474-4655"
click at [415, 426] on icon "arrow_drop_down" at bounding box center [417, 435] width 18 height 18
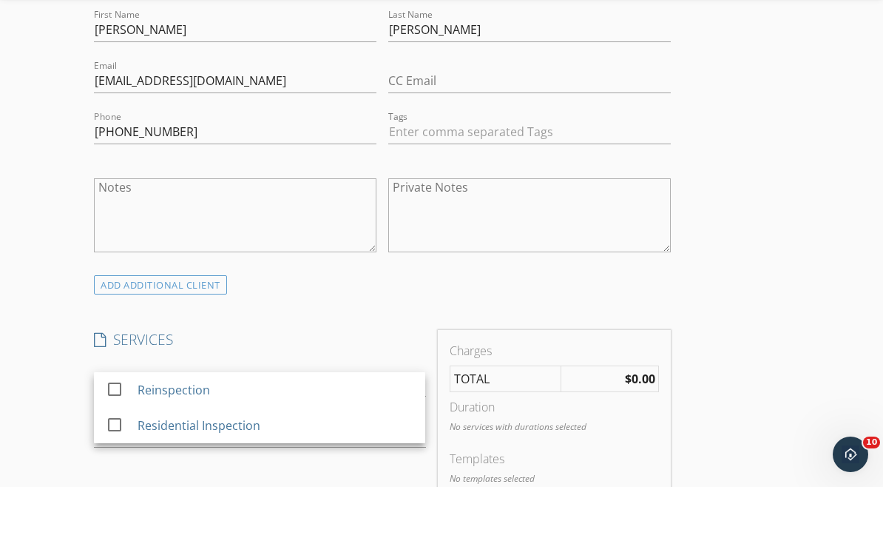
scroll to position [898, 0]
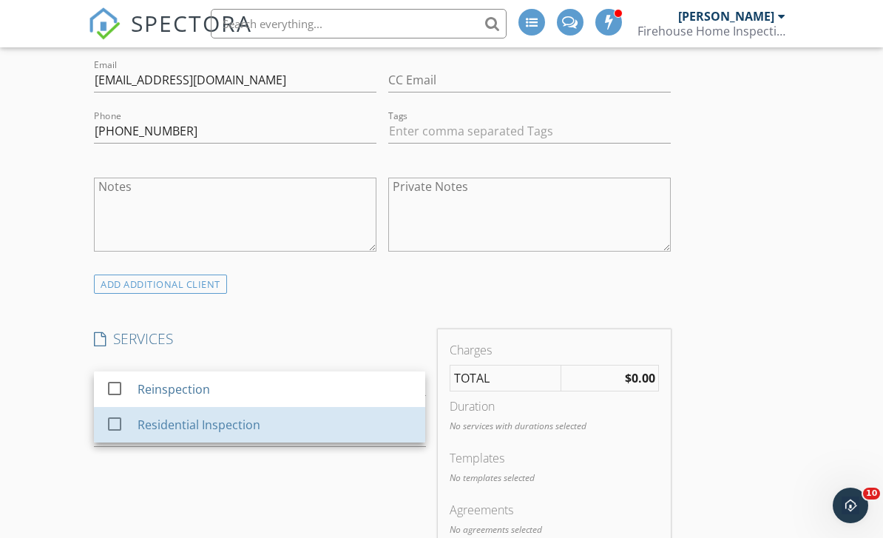
click at [254, 419] on div "Residential Inspection" at bounding box center [199, 425] width 123 height 18
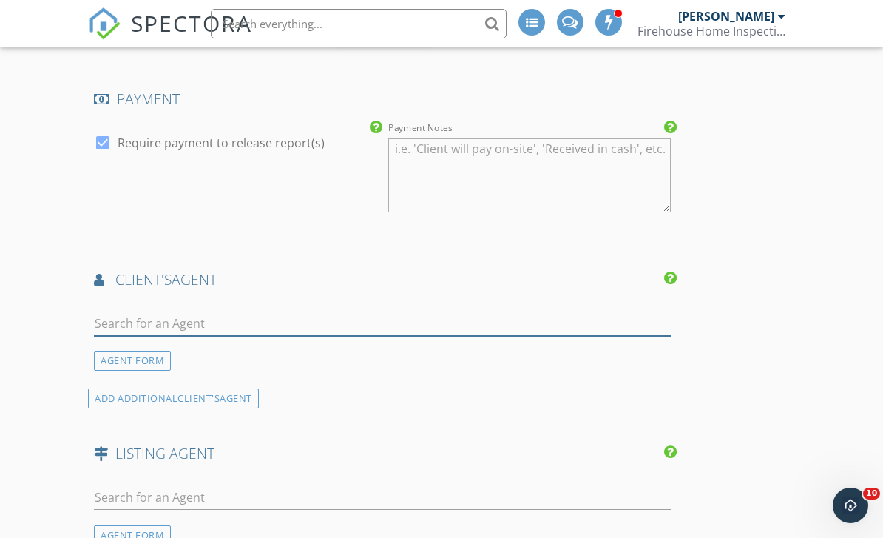
click at [237, 323] on input "text" at bounding box center [382, 323] width 577 height 24
type input "Cha"
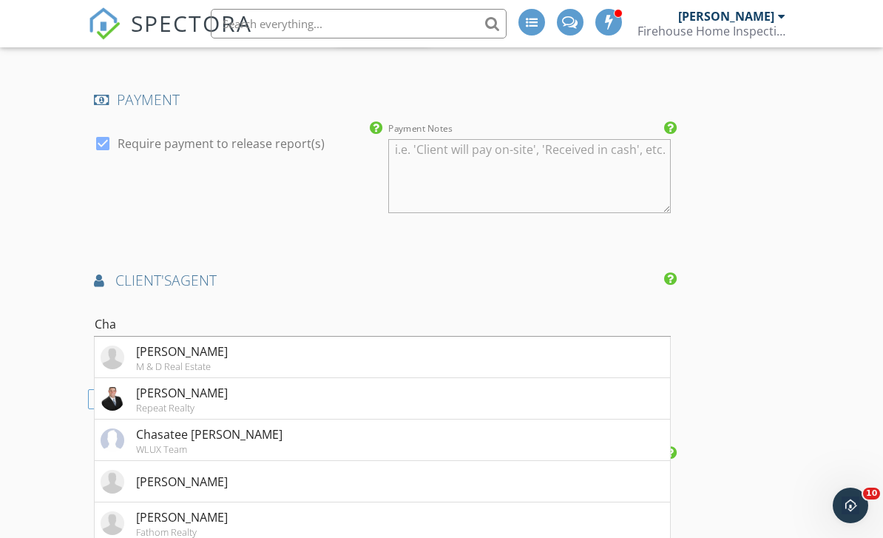
click at [265, 443] on li "Chasatee Carbaugh WLUX Team" at bounding box center [382, 439] width 575 height 41
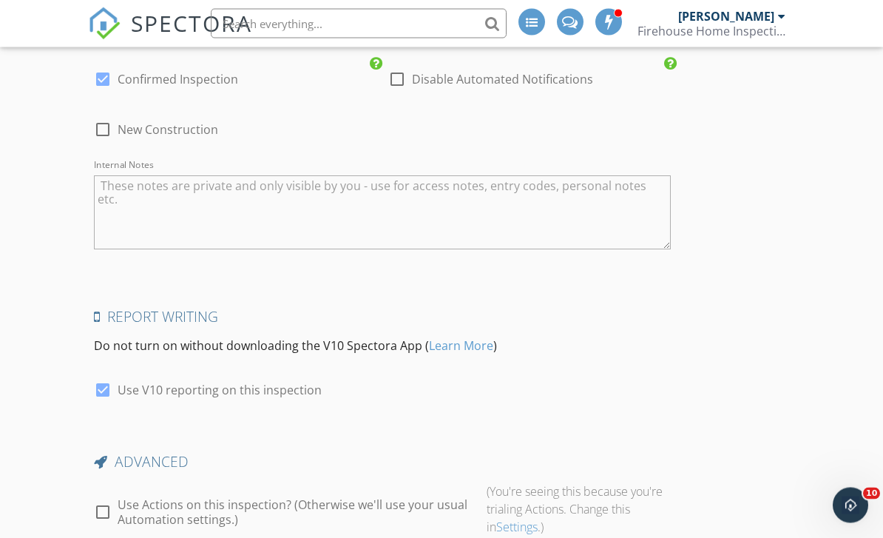
scroll to position [2607, 0]
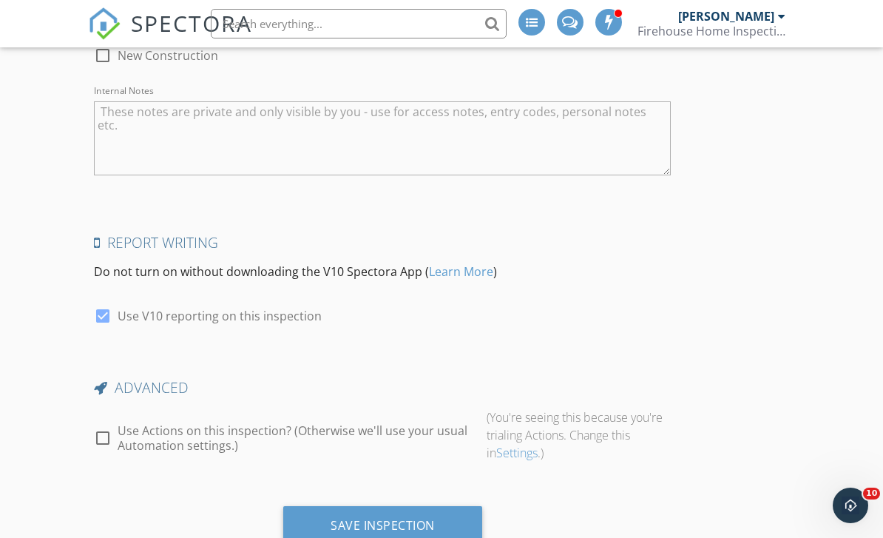
click at [388, 526] on div "Save Inspection" at bounding box center [382, 526] width 199 height 40
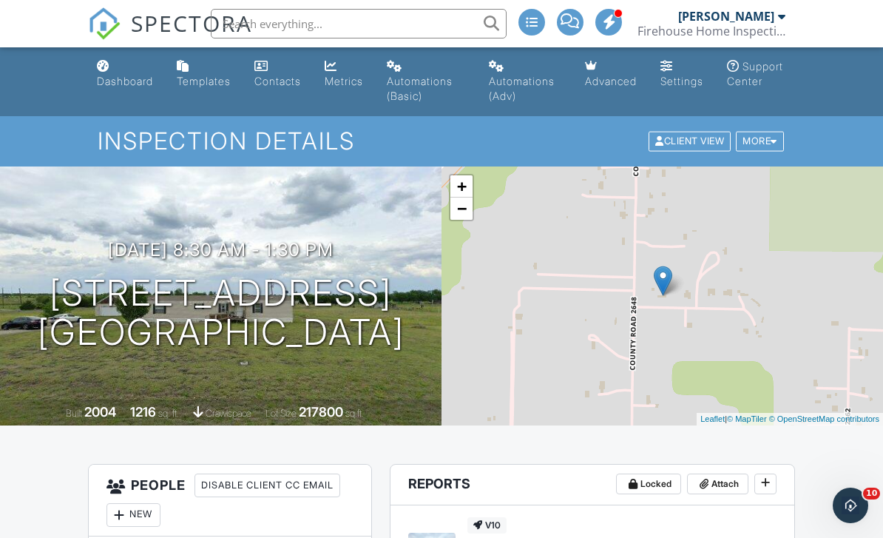
click at [786, 25] on link "[PERSON_NAME] Firehouse Home Inspections" at bounding box center [714, 23] width 152 height 47
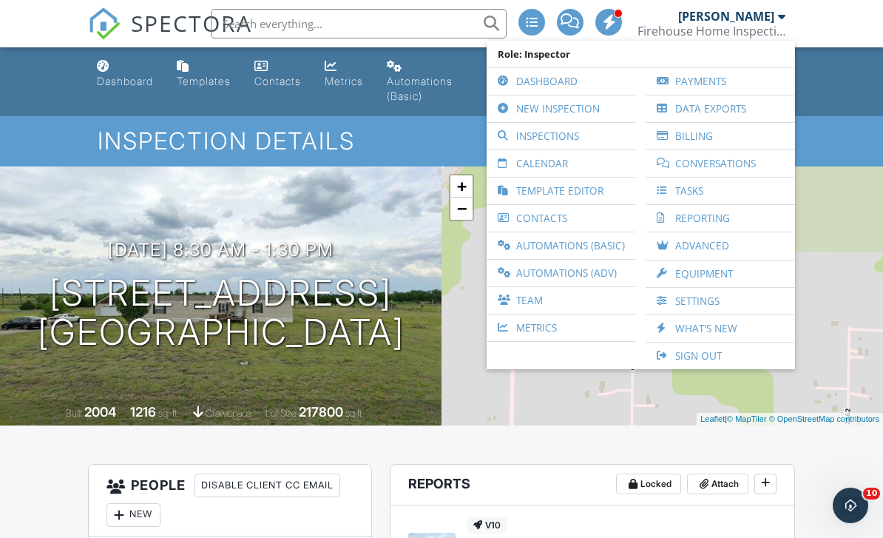
click at [588, 133] on link "Inspections" at bounding box center [561, 136] width 135 height 27
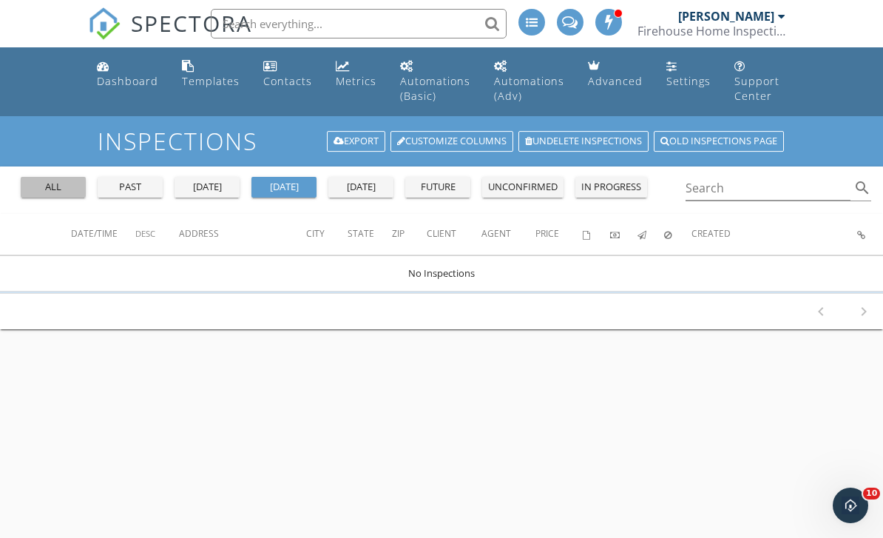
click at [49, 184] on div "all" at bounding box center [53, 187] width 53 height 15
